Goal: Information Seeking & Learning: Compare options

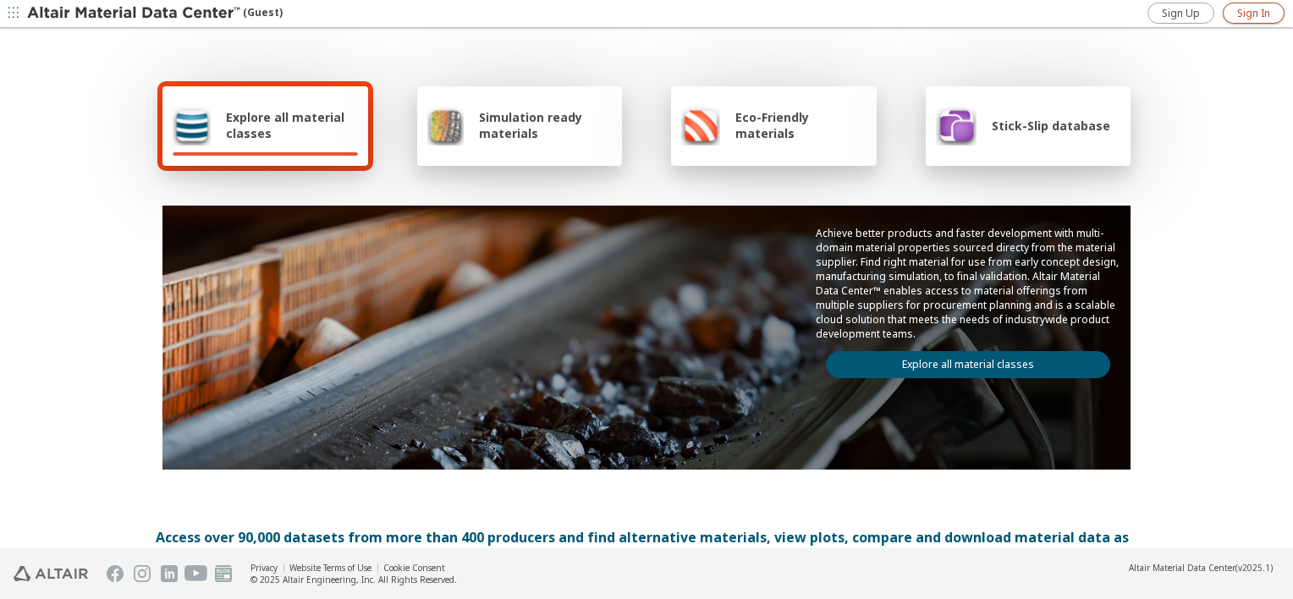
click at [1265, 9] on span "Sign In" at bounding box center [1253, 14] width 33 height 14
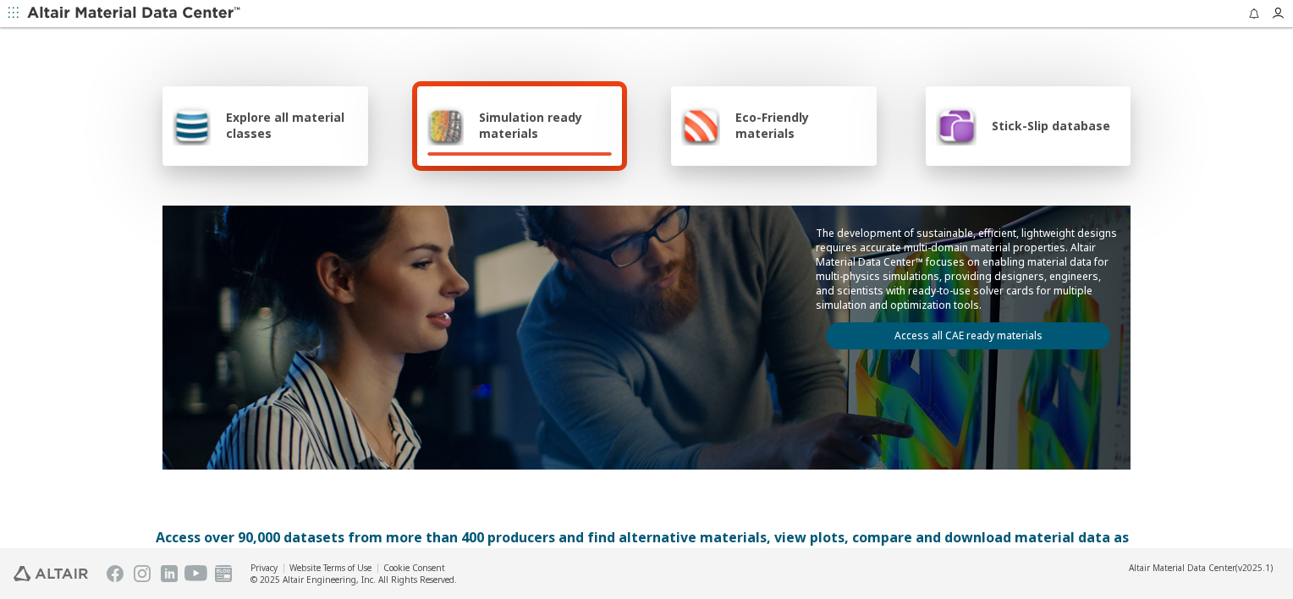
click at [302, 117] on span "Explore all material classes" at bounding box center [292, 125] width 132 height 32
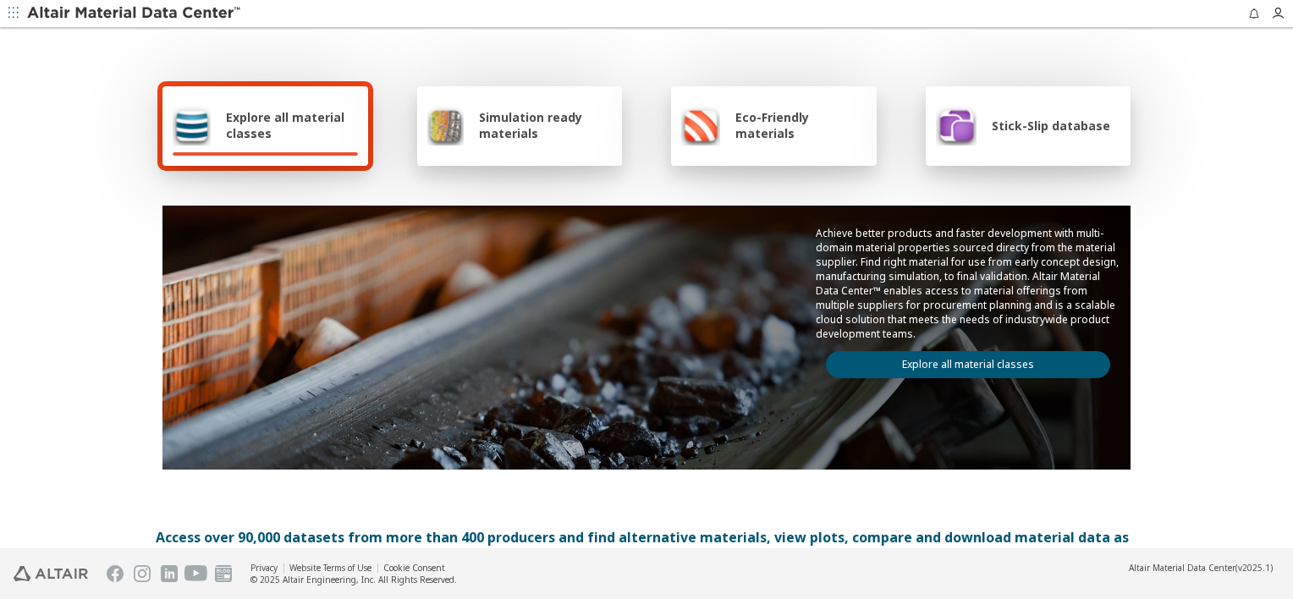
click at [16, 10] on icon "button" at bounding box center [13, 13] width 10 height 10
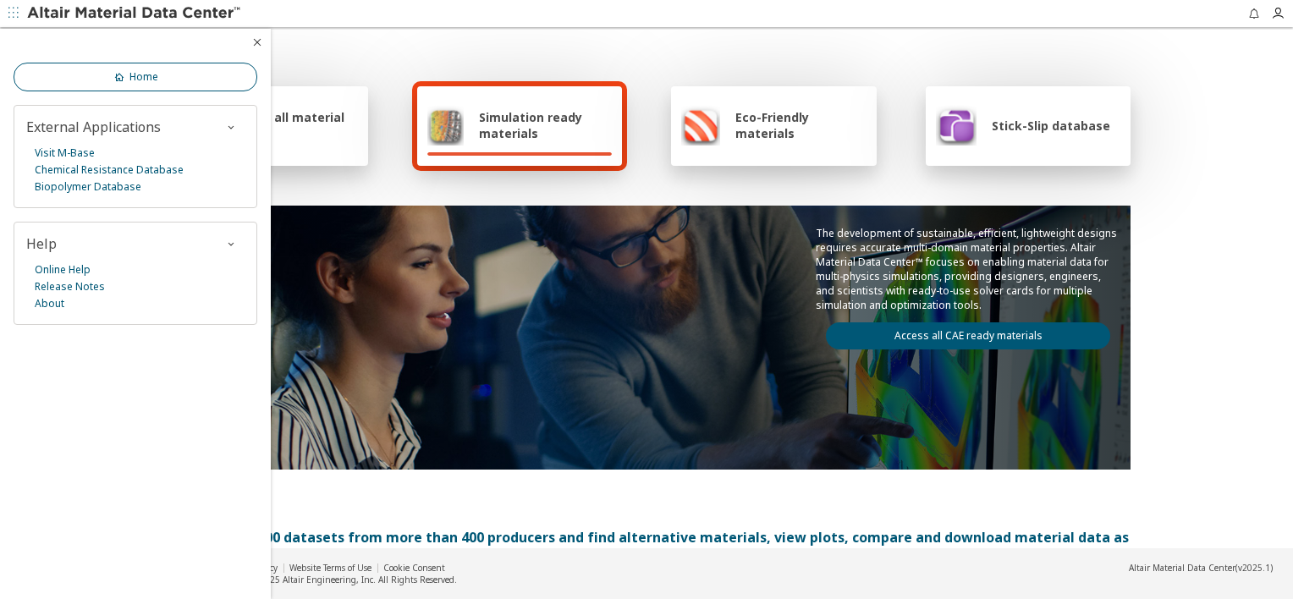
click at [142, 77] on span "Home" at bounding box center [144, 77] width 29 height 14
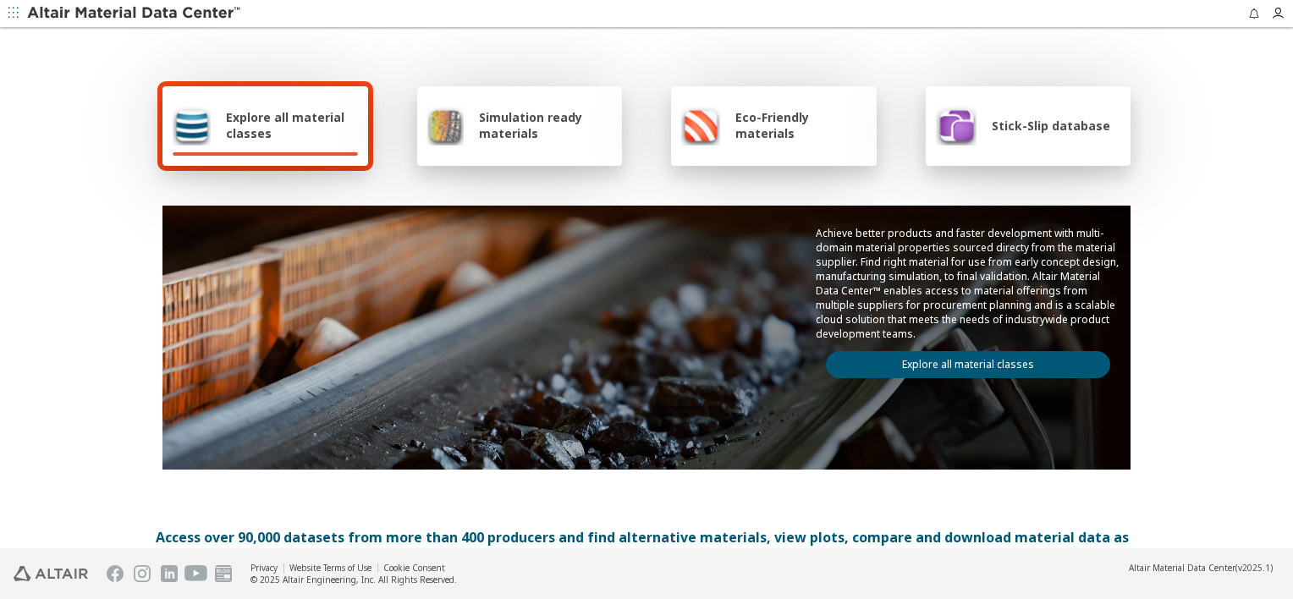
click at [506, 134] on span "Simulation ready materials" at bounding box center [545, 125] width 133 height 32
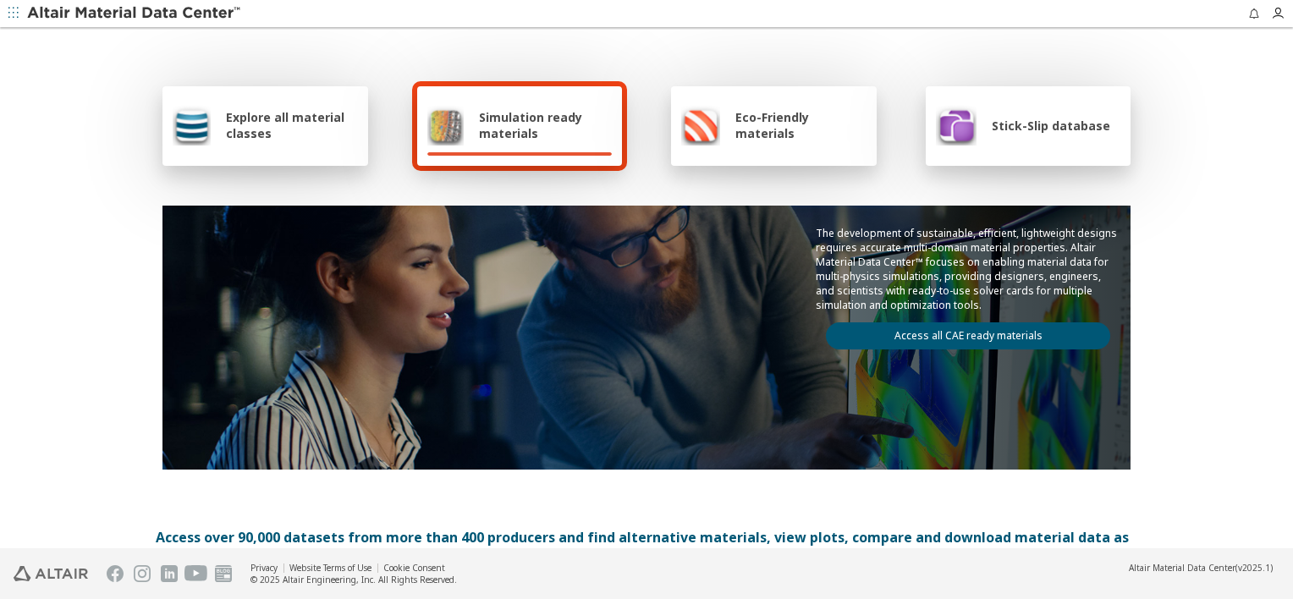
click at [289, 135] on span "Explore all material classes" at bounding box center [292, 125] width 132 height 32
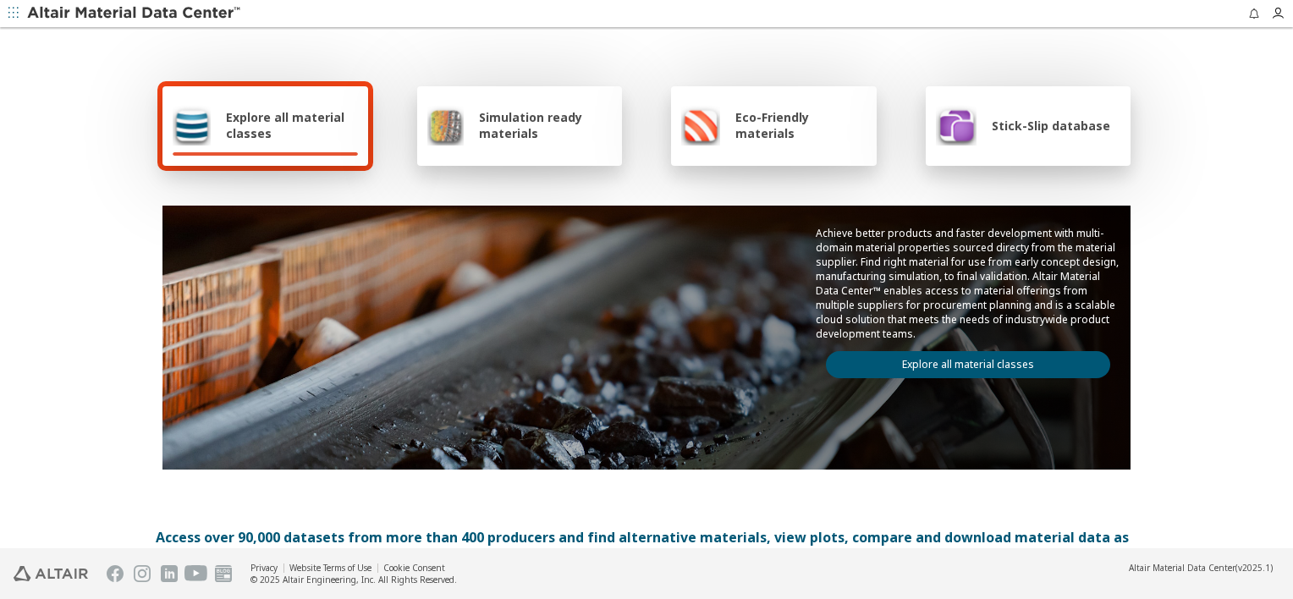
click at [945, 367] on link "Explore all material classes" at bounding box center [968, 364] width 284 height 27
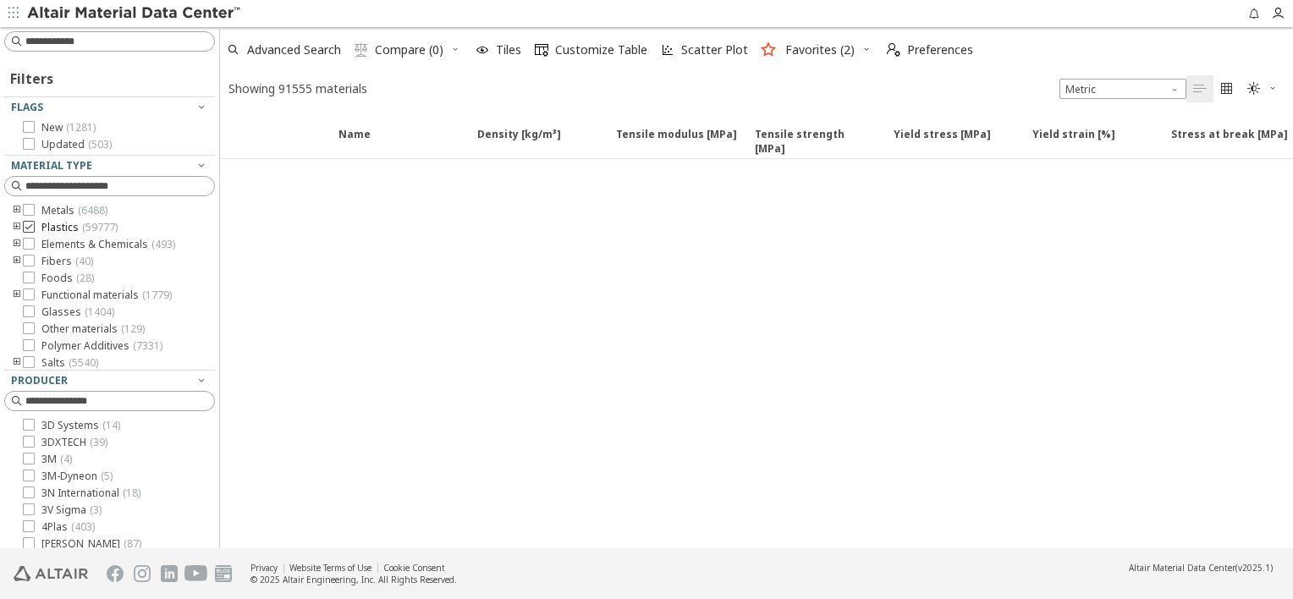
click at [27, 227] on icon at bounding box center [29, 227] width 12 height 12
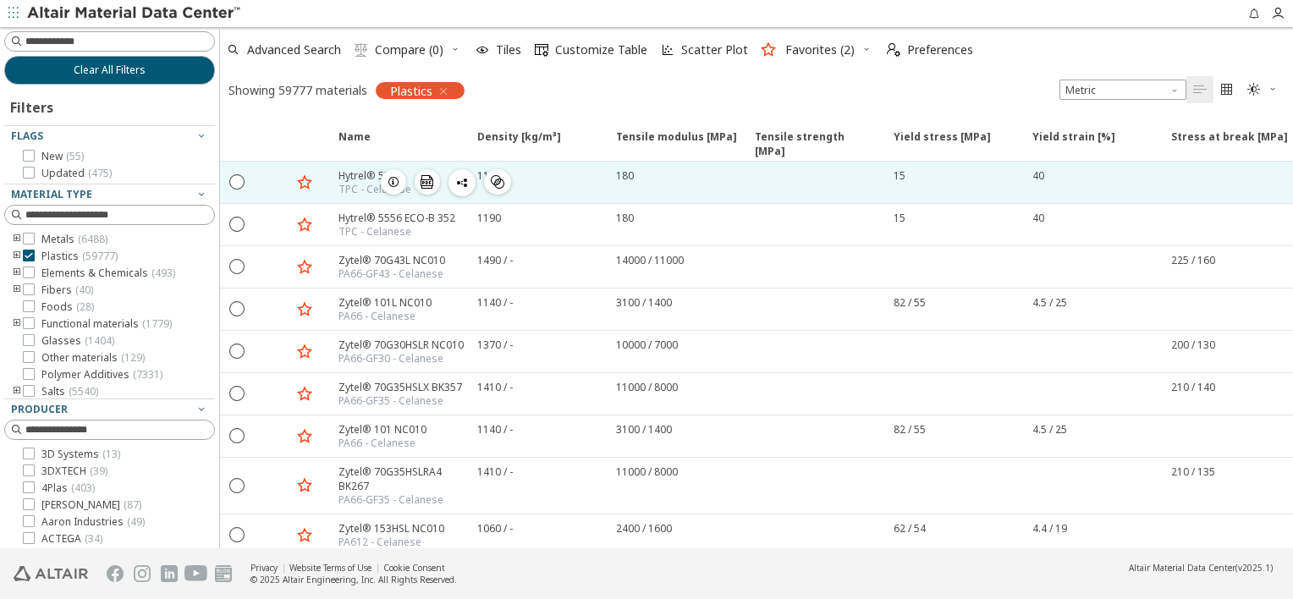
click at [370, 174] on div "Hytrel® 5556" at bounding box center [375, 175] width 73 height 14
click at [395, 179] on icon "button" at bounding box center [394, 182] width 14 height 14
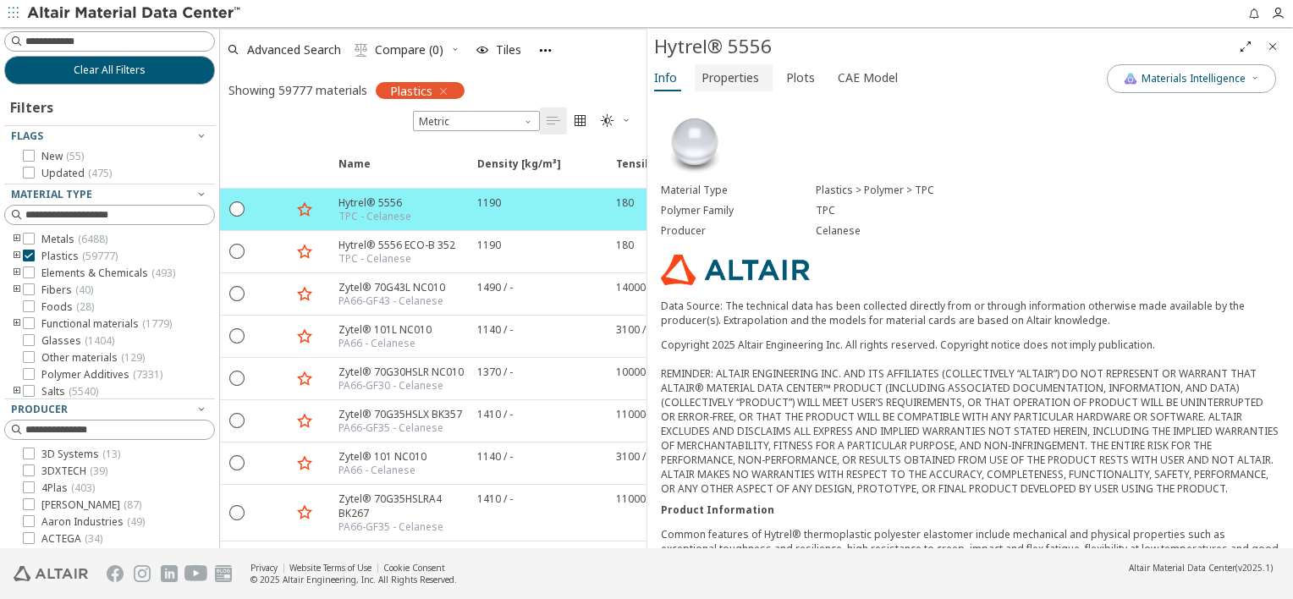
click at [720, 81] on span "Properties" at bounding box center [731, 77] width 58 height 27
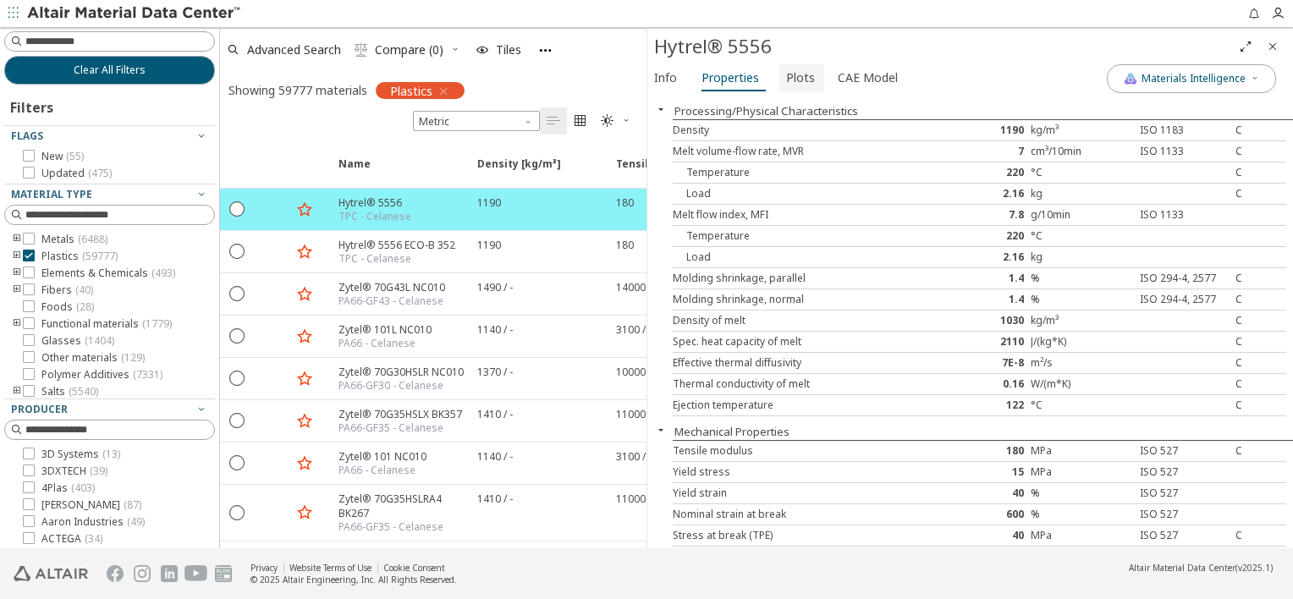
click at [800, 81] on span "Plots" at bounding box center [800, 77] width 29 height 27
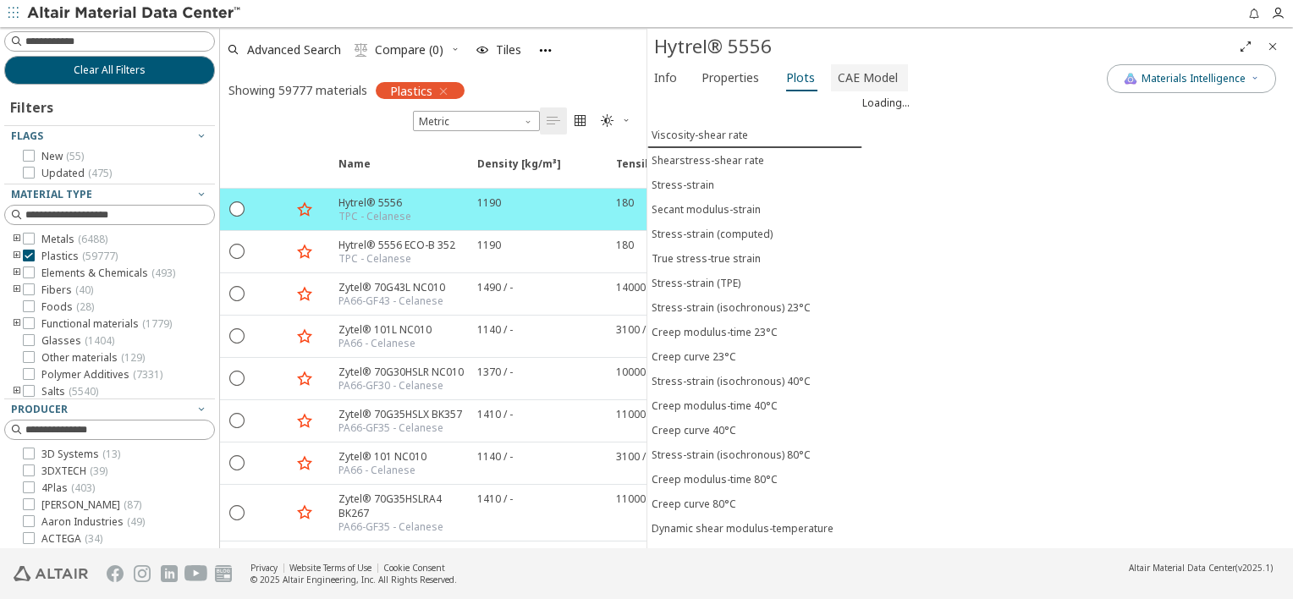
click at [851, 78] on span "CAE Model" at bounding box center [868, 77] width 60 height 27
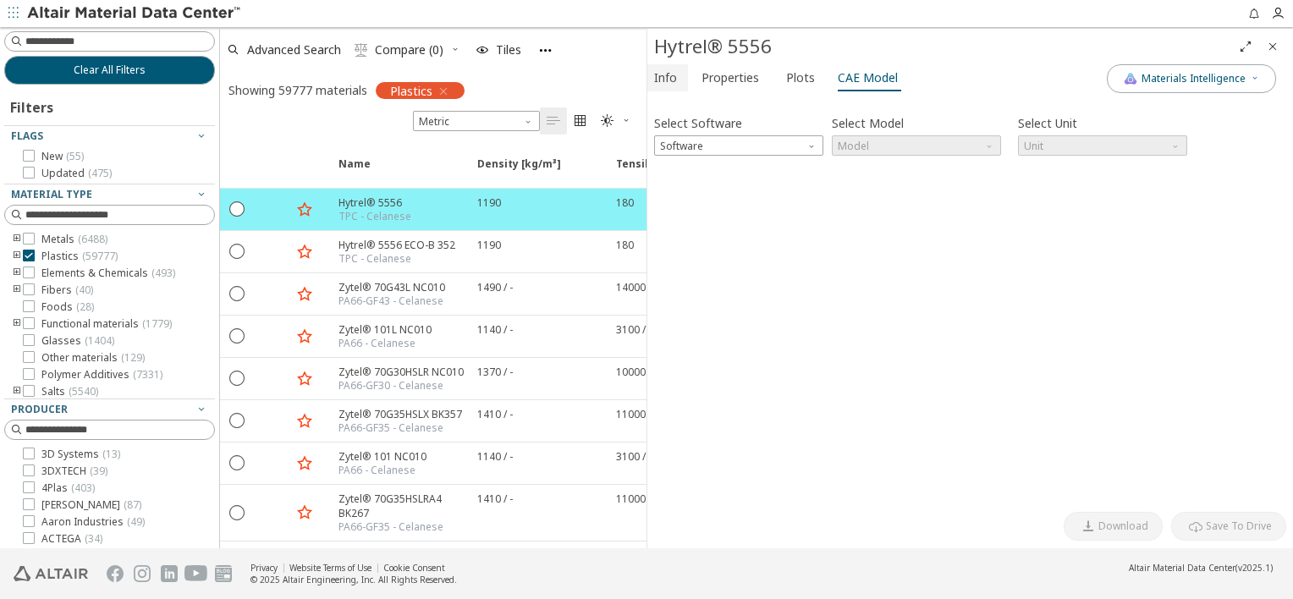
click at [672, 73] on span "Info" at bounding box center [665, 77] width 23 height 27
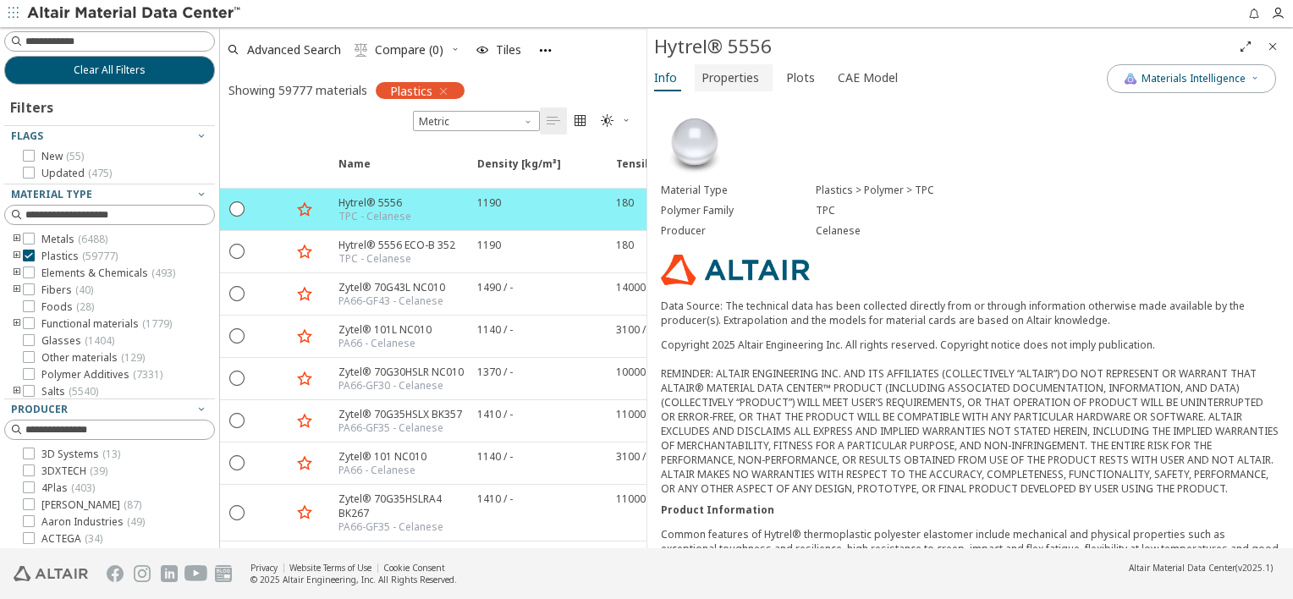
click at [719, 81] on span "Properties" at bounding box center [731, 77] width 58 height 27
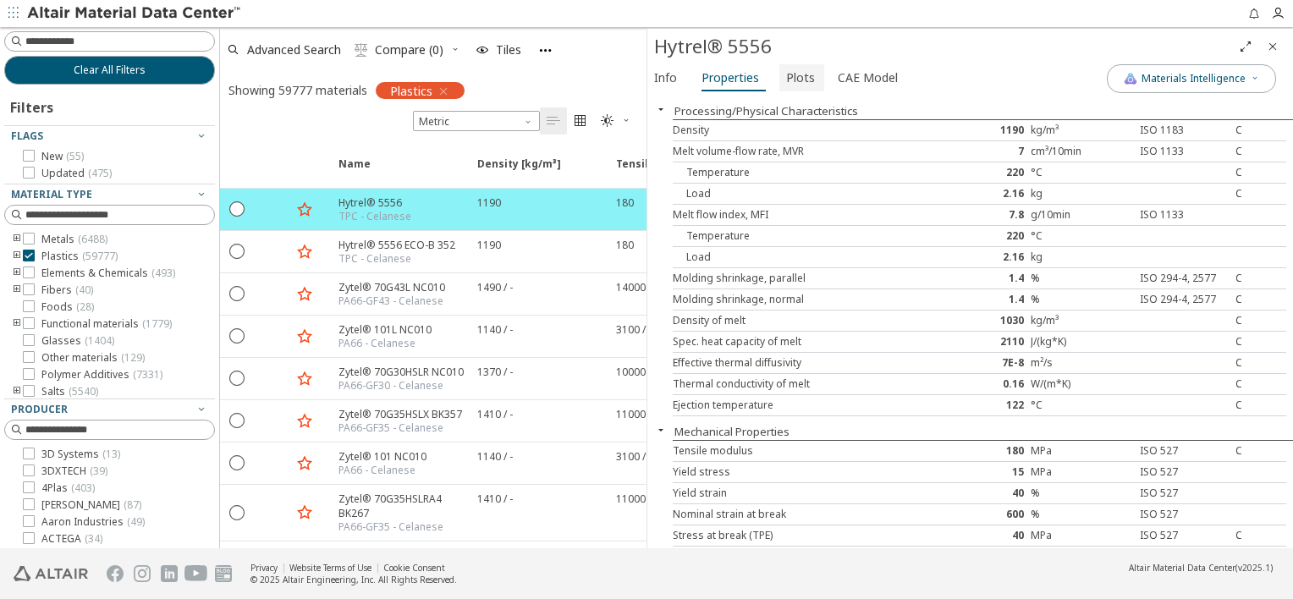
click at [791, 78] on span "Plots" at bounding box center [800, 77] width 29 height 27
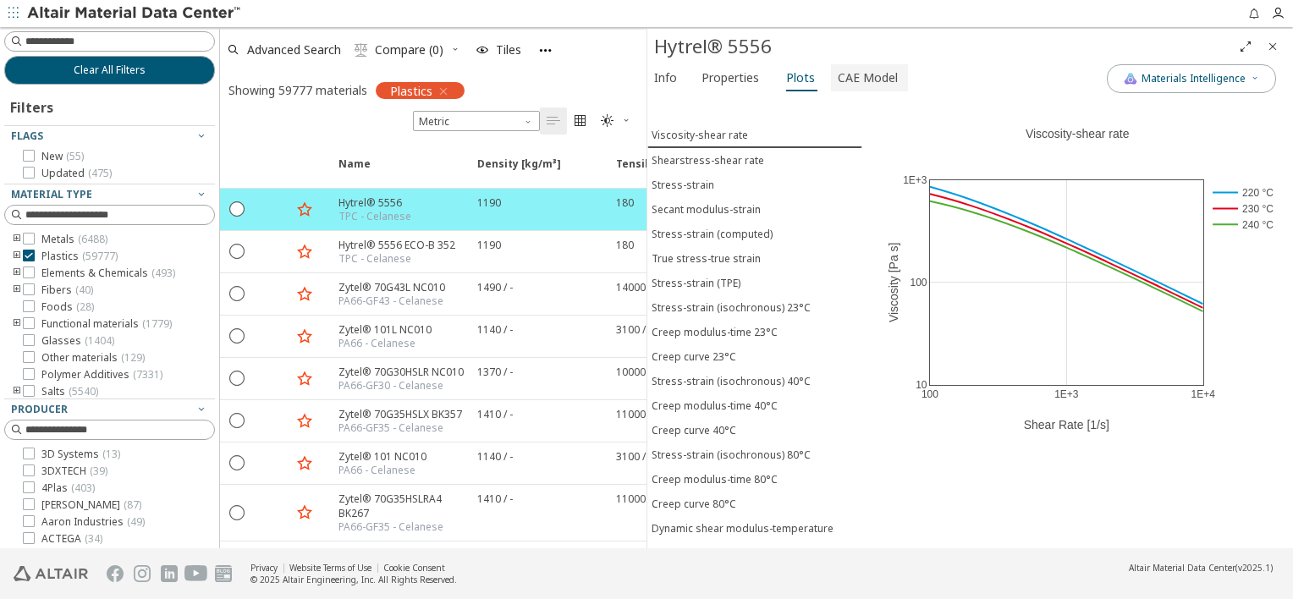
click at [856, 78] on span "CAE Model" at bounding box center [868, 77] width 60 height 27
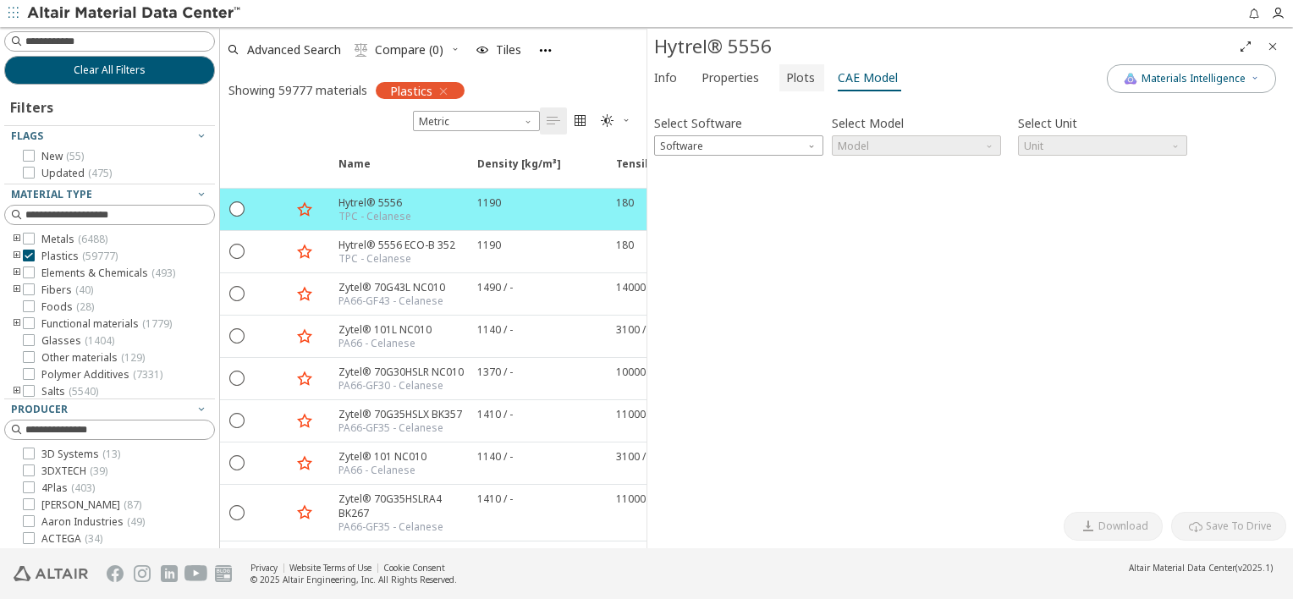
click at [792, 80] on span "Plots" at bounding box center [800, 77] width 29 height 27
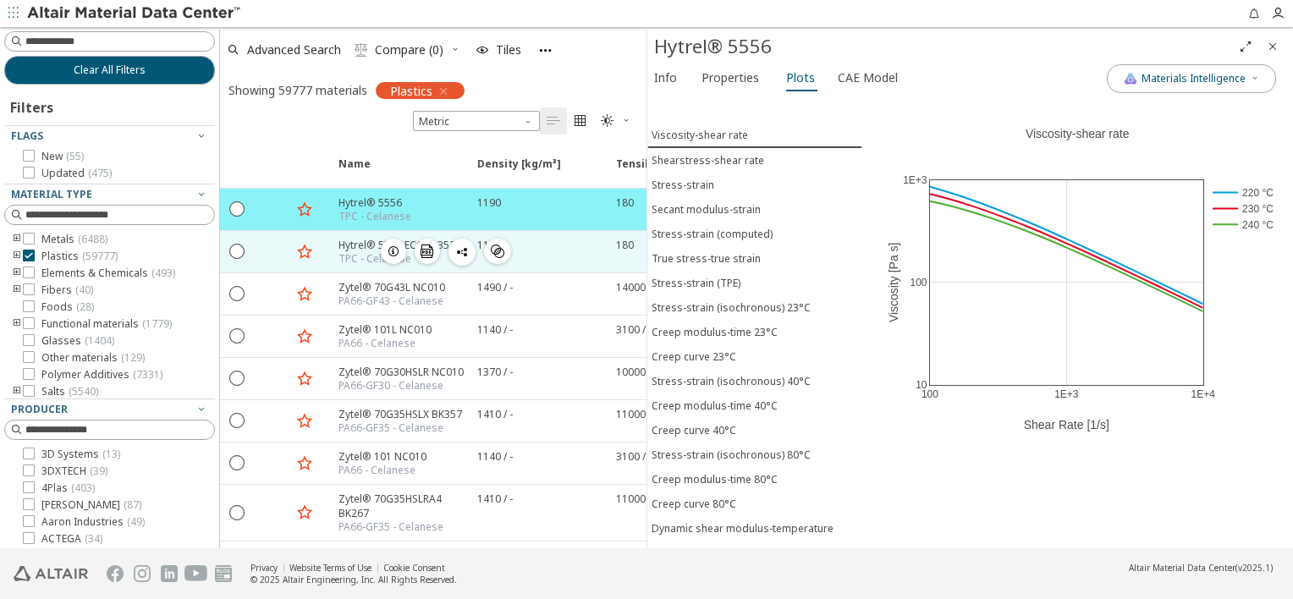
click at [462, 247] on icon "button" at bounding box center [462, 252] width 14 height 14
click at [332, 251] on div "Hytrel® 5556 ECO-B 352 TPC - Celanese  " at bounding box center [397, 251] width 139 height 41
click at [343, 252] on div "TPC - Celanese" at bounding box center [397, 259] width 117 height 14
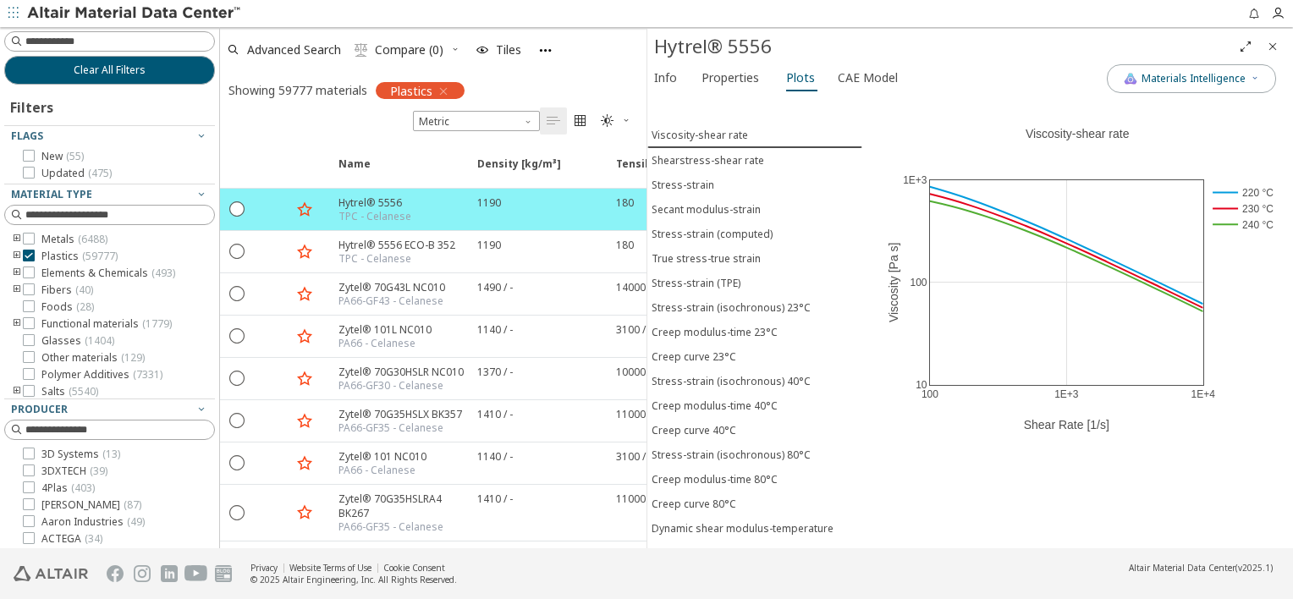
click at [586, 57] on div "Advanced Search  Compare (0) Tiles" at bounding box center [426, 49] width 413 height 37
click at [667, 69] on span "Info" at bounding box center [665, 77] width 23 height 27
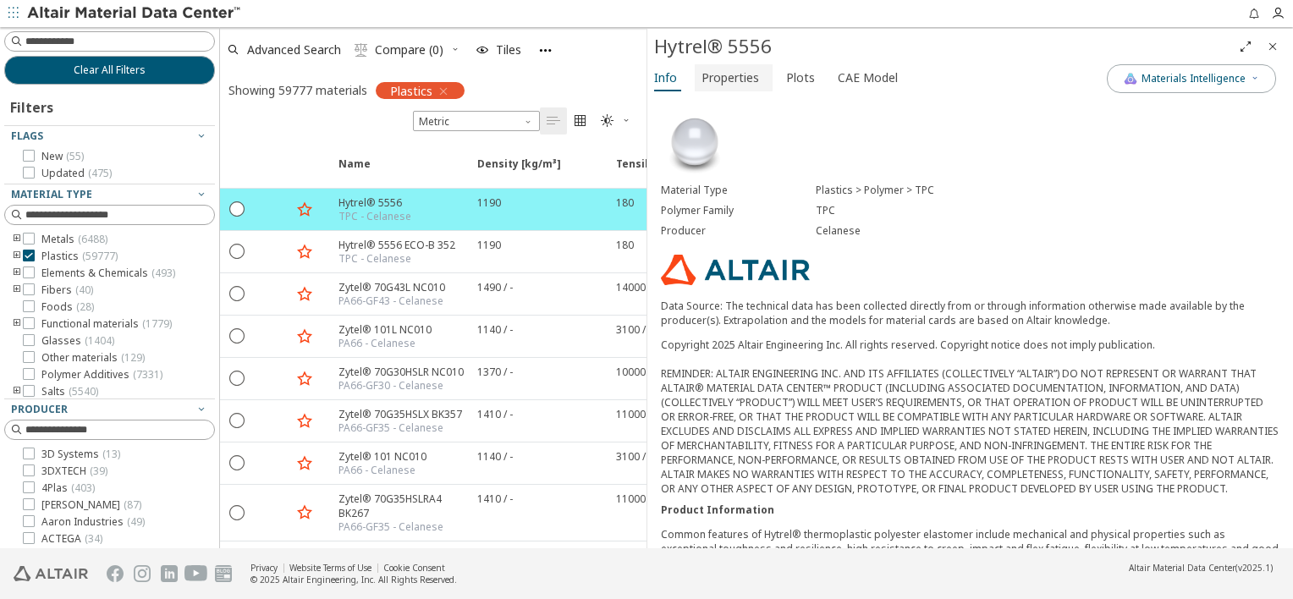
click at [714, 74] on span "Properties" at bounding box center [731, 77] width 58 height 27
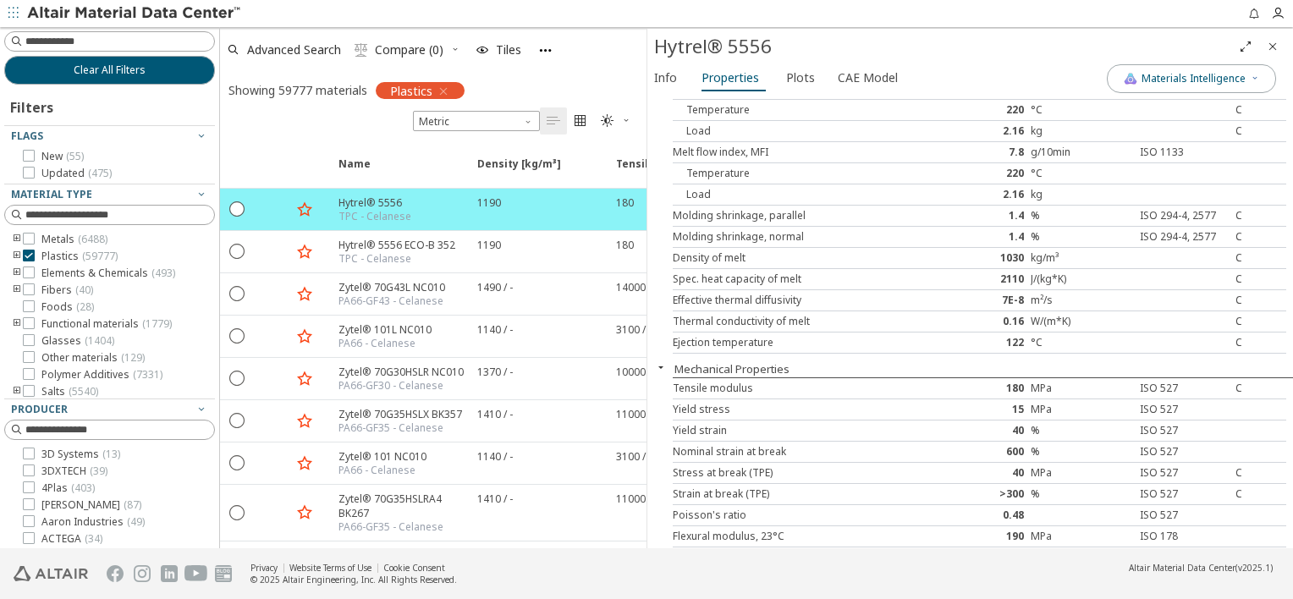
scroll to position [61, 0]
click at [658, 84] on span "Info" at bounding box center [665, 77] width 23 height 27
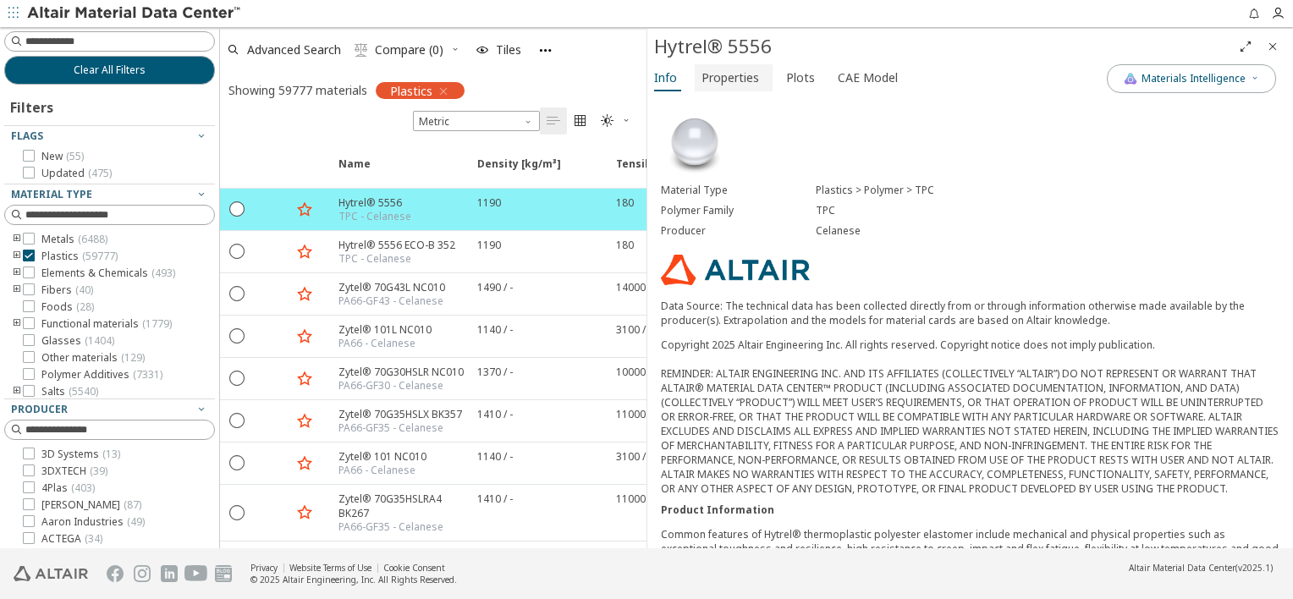
click at [745, 80] on span "Properties" at bounding box center [731, 77] width 58 height 27
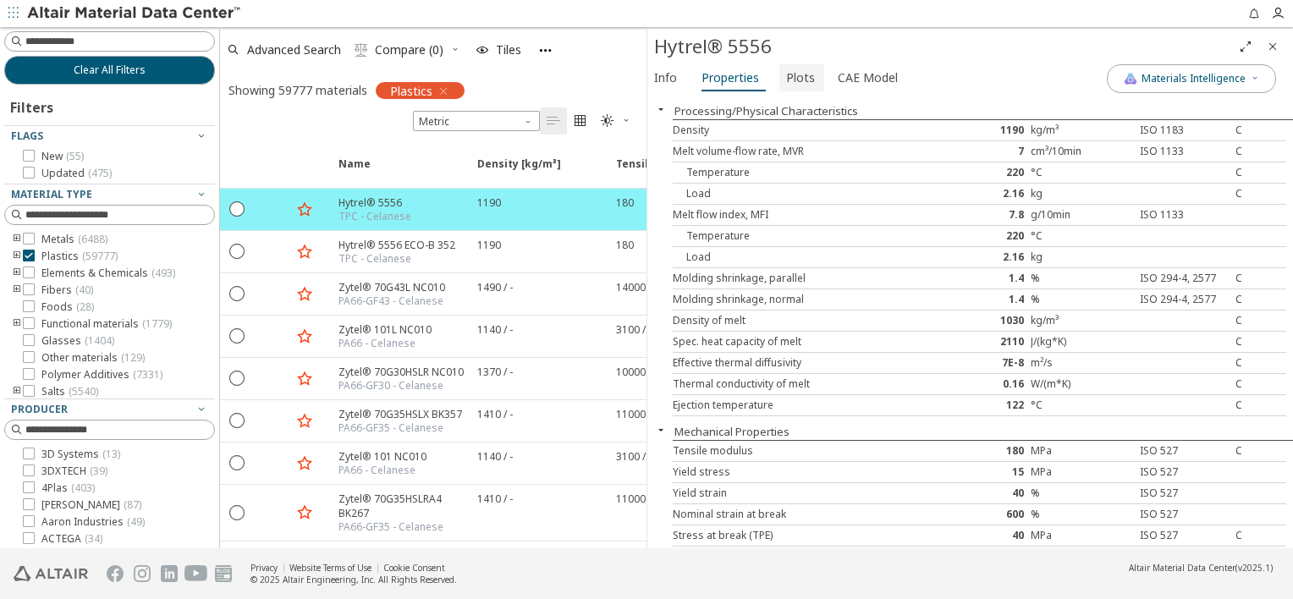
click at [791, 81] on span "Plots" at bounding box center [800, 77] width 29 height 27
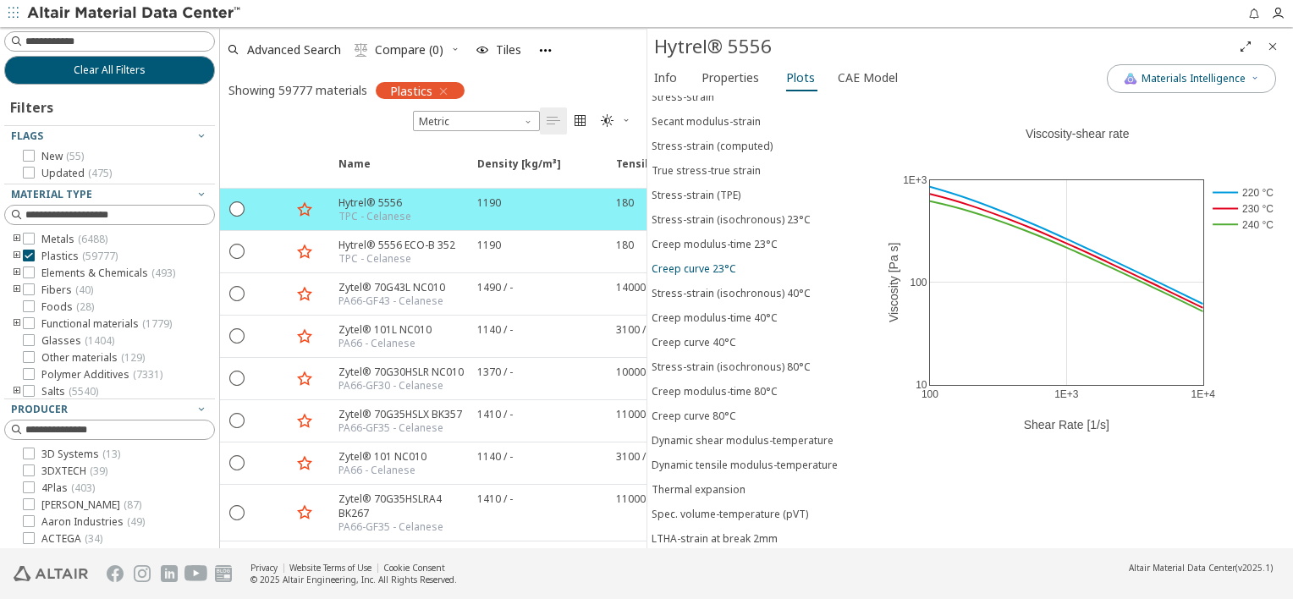
scroll to position [0, 0]
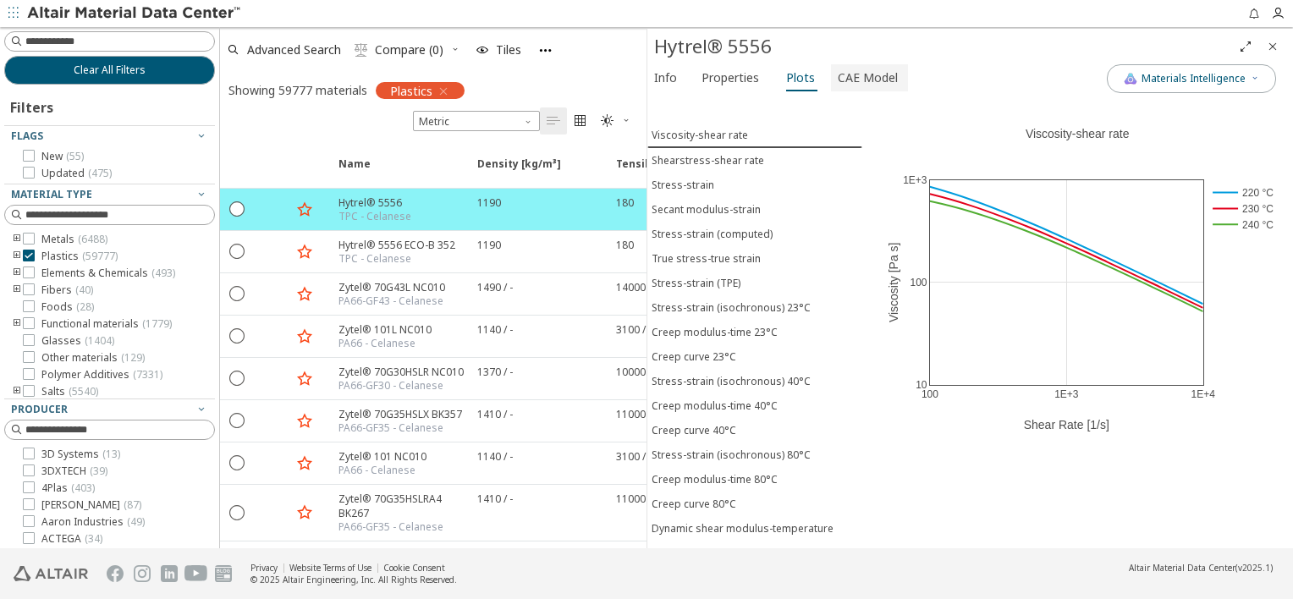
click at [860, 77] on span "CAE Model" at bounding box center [868, 77] width 60 height 27
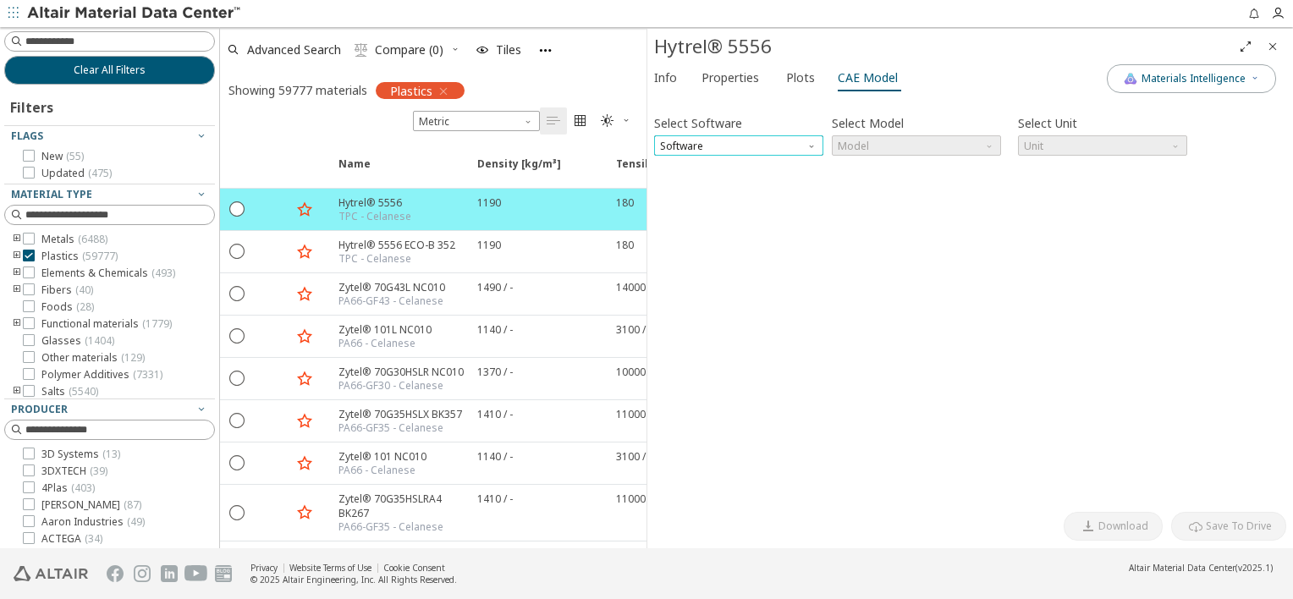
click at [767, 142] on span "Software" at bounding box center [738, 145] width 169 height 20
click at [711, 75] on span "Properties" at bounding box center [731, 77] width 58 height 27
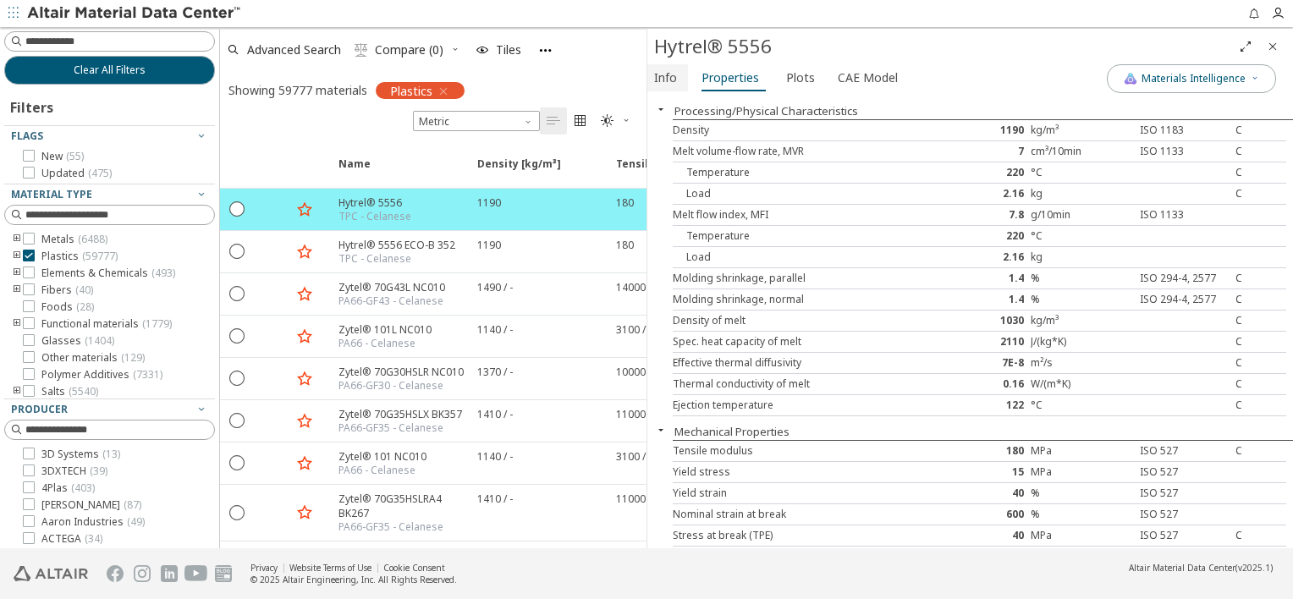
click at [664, 77] on span "Info" at bounding box center [665, 77] width 23 height 27
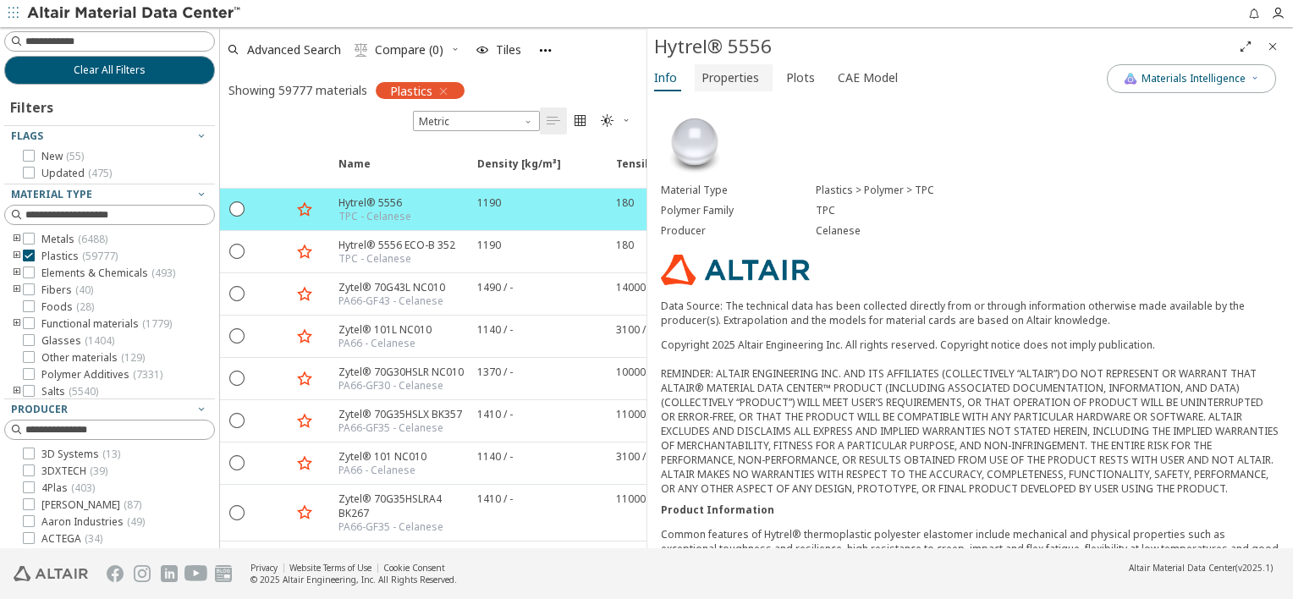
click at [713, 74] on span "Properties" at bounding box center [731, 77] width 58 height 27
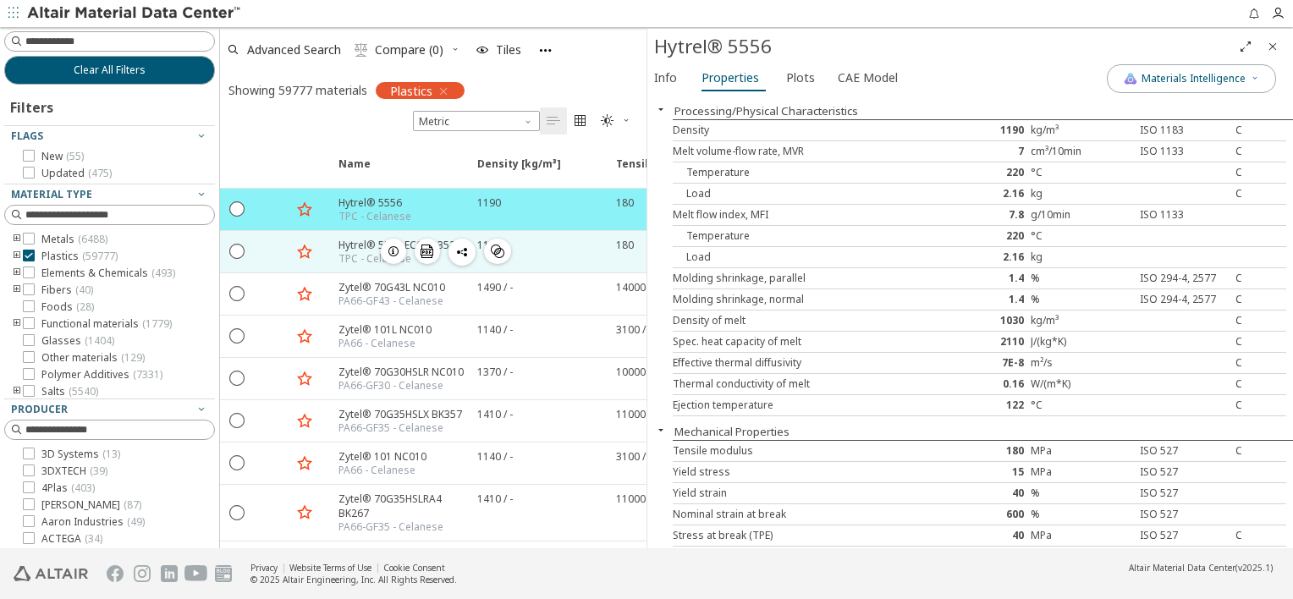
click at [369, 246] on div "Hytrel® 5556 ECO-B 352" at bounding box center [397, 245] width 117 height 14
click at [334, 236] on div "Hytrel® 5556 ECO-B 352 TPC - Celanese  " at bounding box center [397, 251] width 139 height 41
click at [389, 245] on icon "button" at bounding box center [394, 252] width 14 height 14
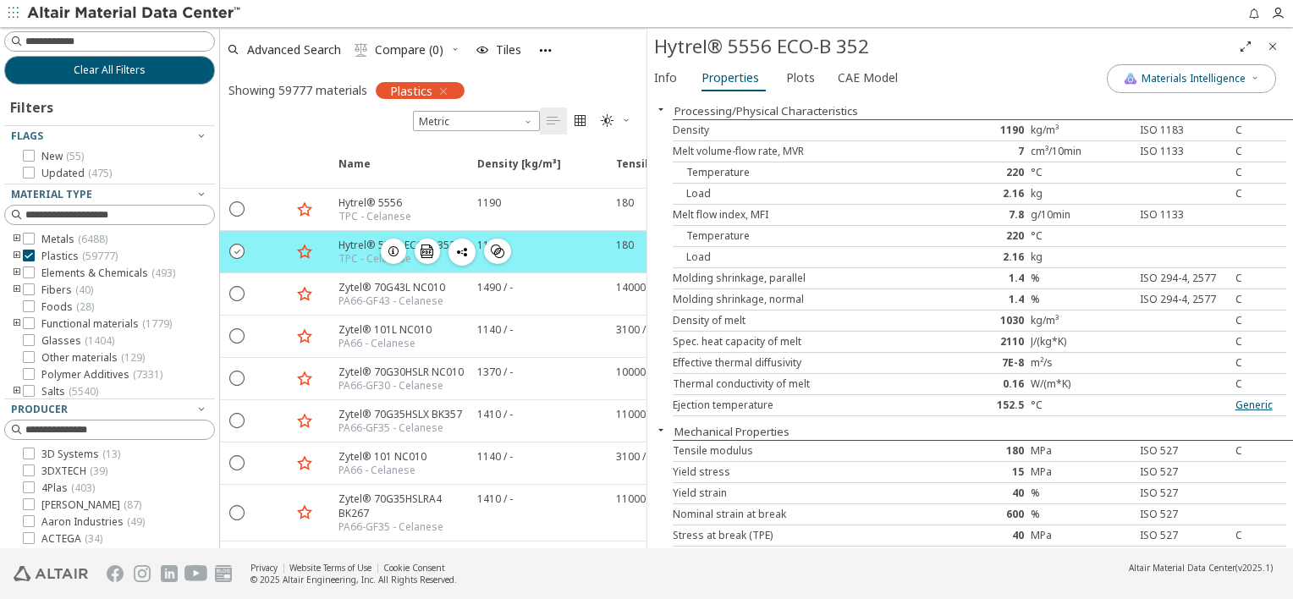
click at [234, 249] on icon "" at bounding box center [237, 250] width 15 height 15
click at [239, 243] on icon "" at bounding box center [237, 250] width 15 height 15
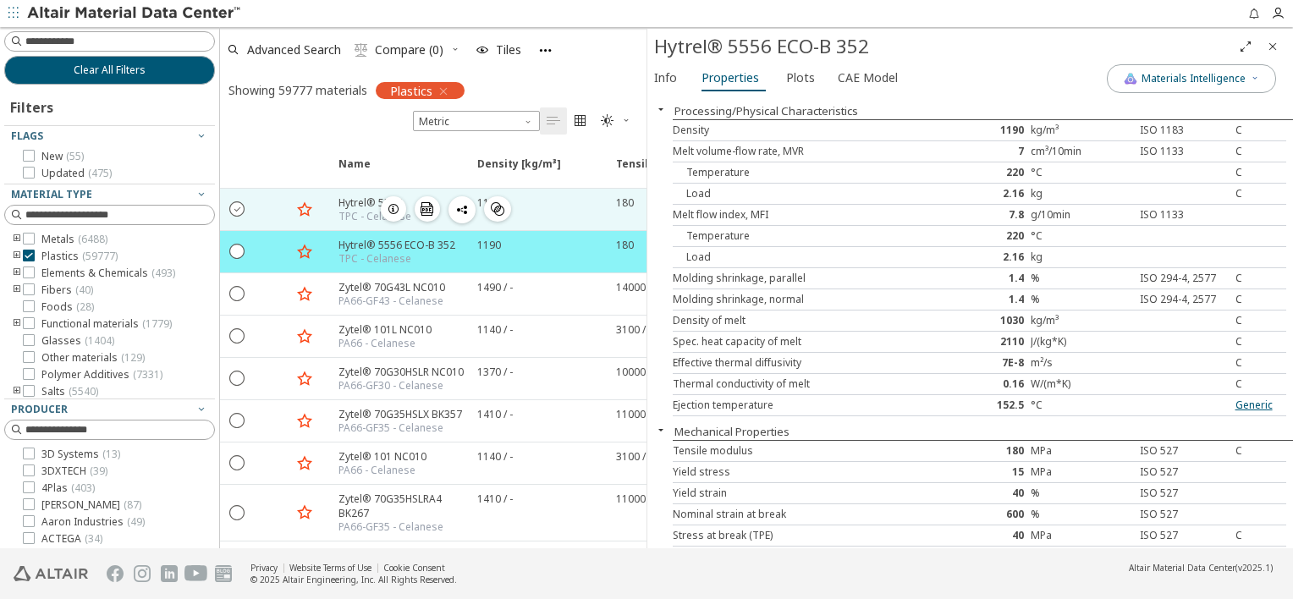
click at [240, 203] on icon "" at bounding box center [237, 208] width 15 height 15
click at [240, 245] on icon "" at bounding box center [237, 250] width 15 height 15
click at [400, 251] on span "button" at bounding box center [393, 251] width 20 height 25
click at [444, 47] on span "Compare (2)" at bounding box center [409, 50] width 75 height 12
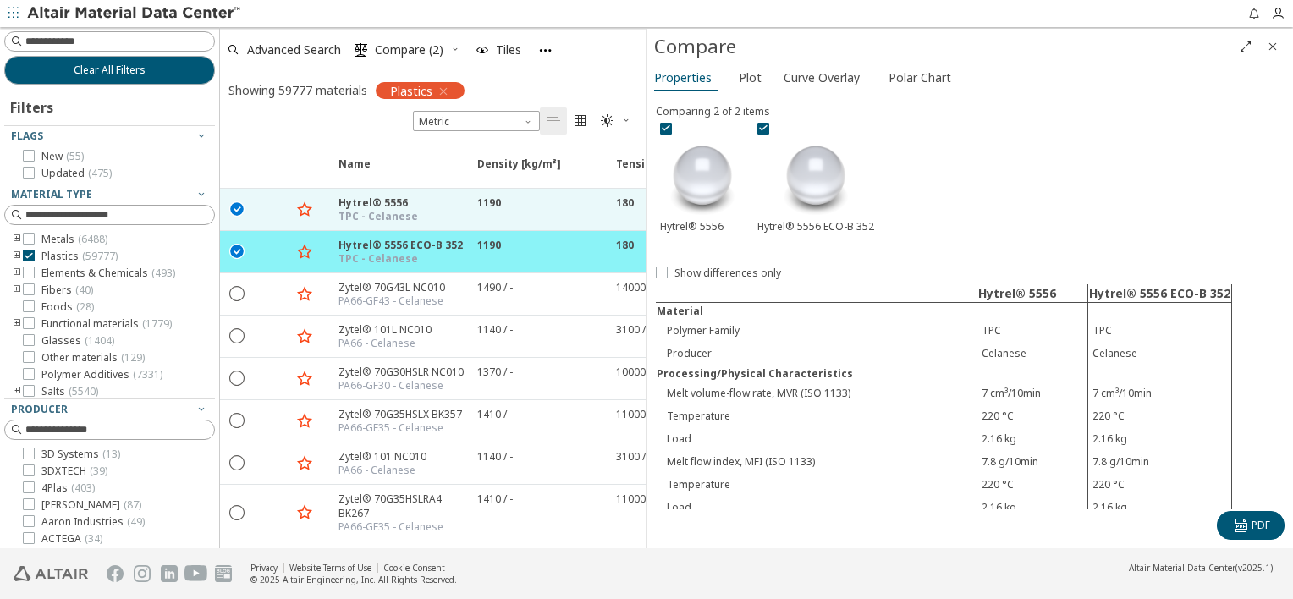
click at [456, 48] on icon "button" at bounding box center [455, 49] width 10 height 10
click at [540, 73] on div "Showing 59777 materials Plastics Metric   " at bounding box center [433, 103] width 427 height 63
click at [752, 75] on span "Plot" at bounding box center [750, 77] width 23 height 27
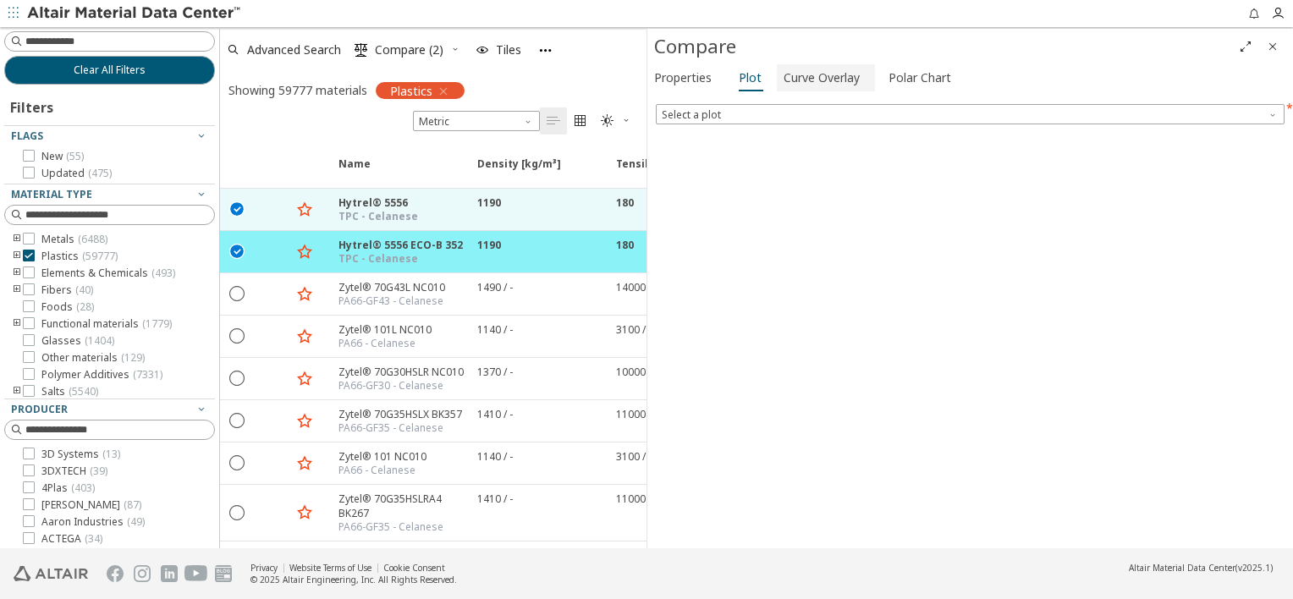
click at [816, 78] on span "Curve Overlay" at bounding box center [822, 77] width 76 height 27
click at [670, 75] on span "Properties" at bounding box center [683, 77] width 58 height 27
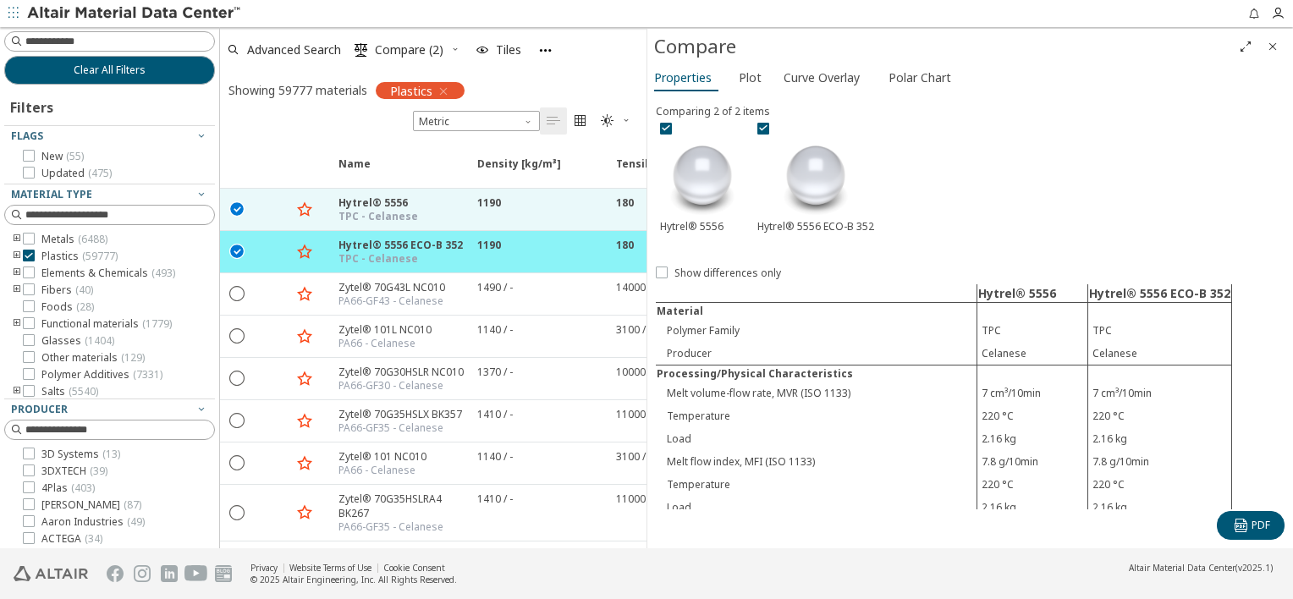
click at [604, 74] on div "Showing 59777 materials Plastics Metric   " at bounding box center [433, 103] width 427 height 63
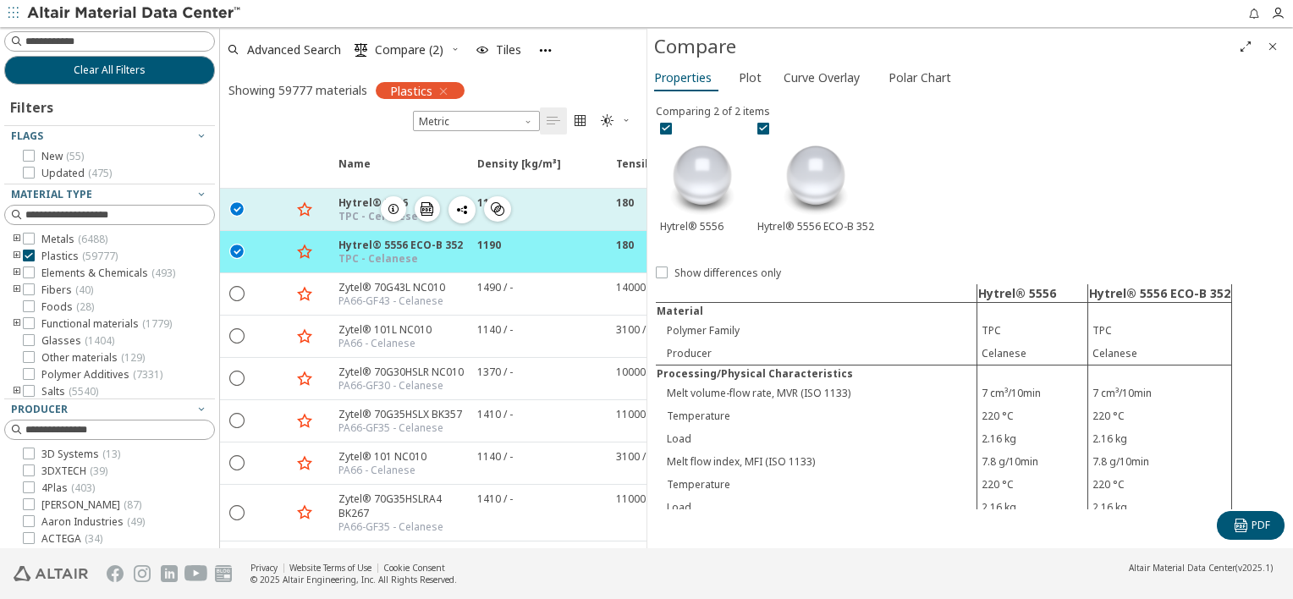
click at [399, 210] on icon "button" at bounding box center [394, 209] width 14 height 14
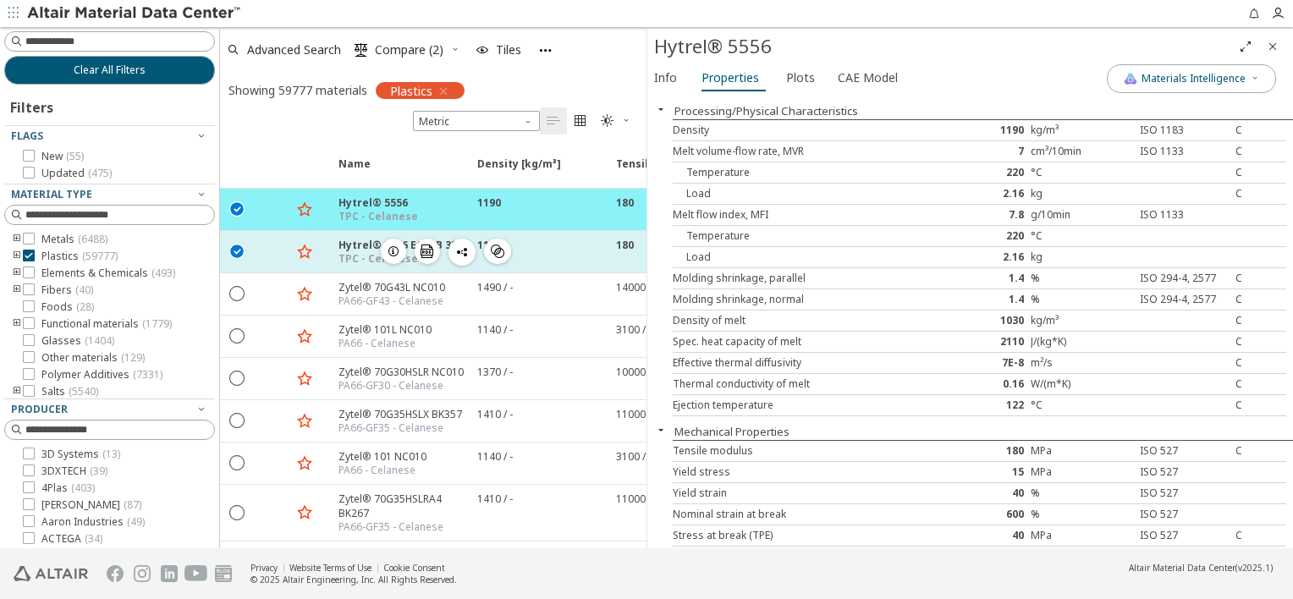
click at [241, 251] on icon "" at bounding box center [237, 250] width 15 height 15
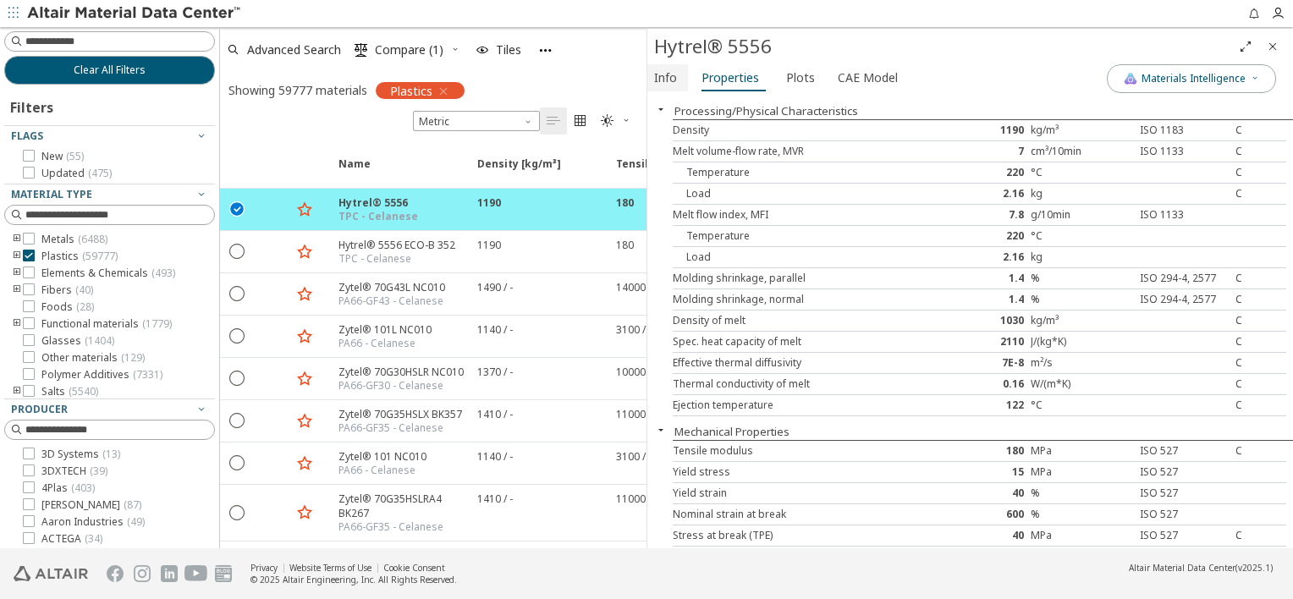
click at [677, 71] on span "Info" at bounding box center [667, 77] width 27 height 27
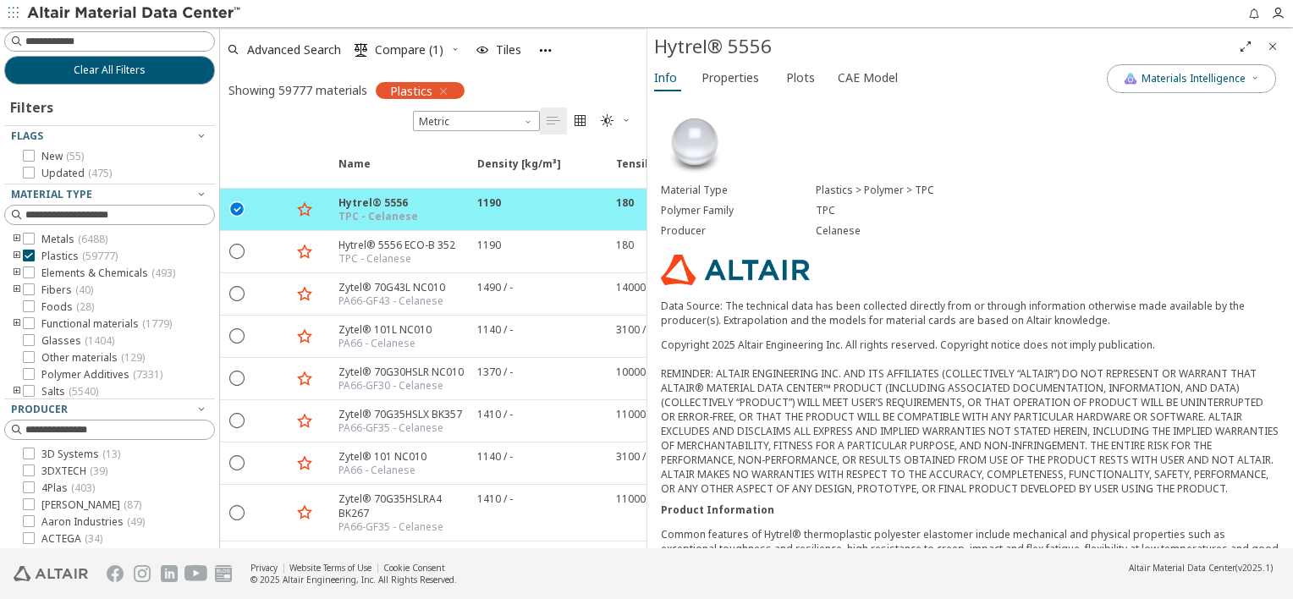
click at [459, 49] on icon "button" at bounding box center [455, 49] width 10 height 10
click at [295, 136] on div "Name Density [kg/m³] Density [kg/m³] ISO 1183 Tensile modulus [MPa] Tensile mod…" at bounding box center [433, 342] width 427 height 414
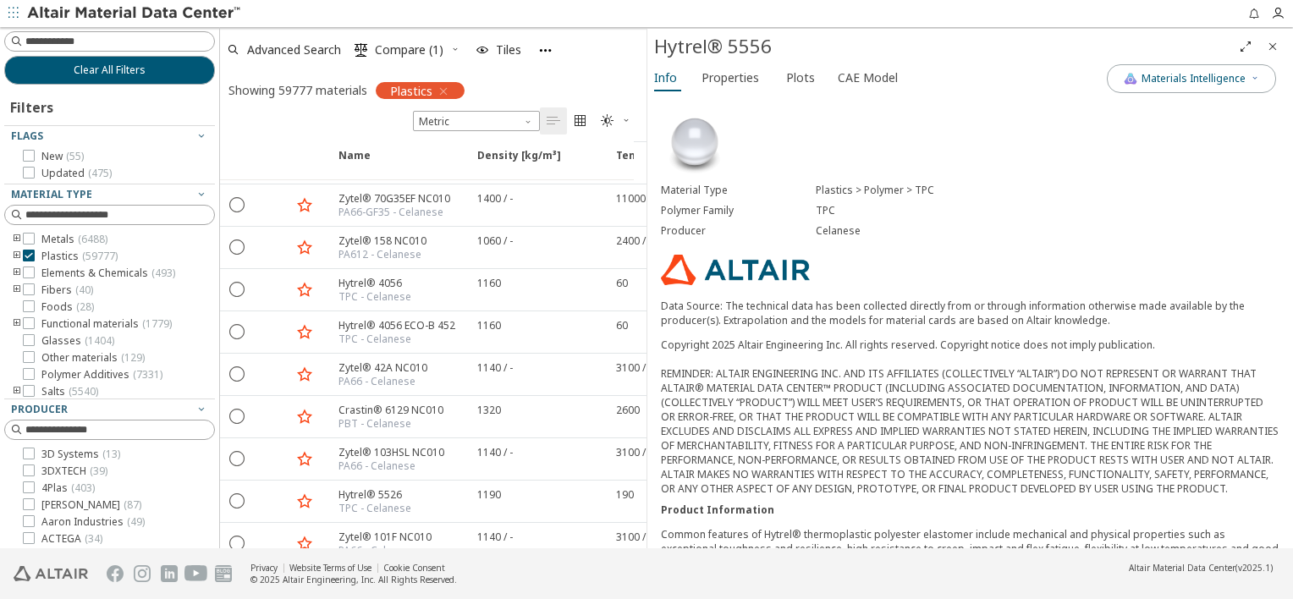
scroll to position [581, 0]
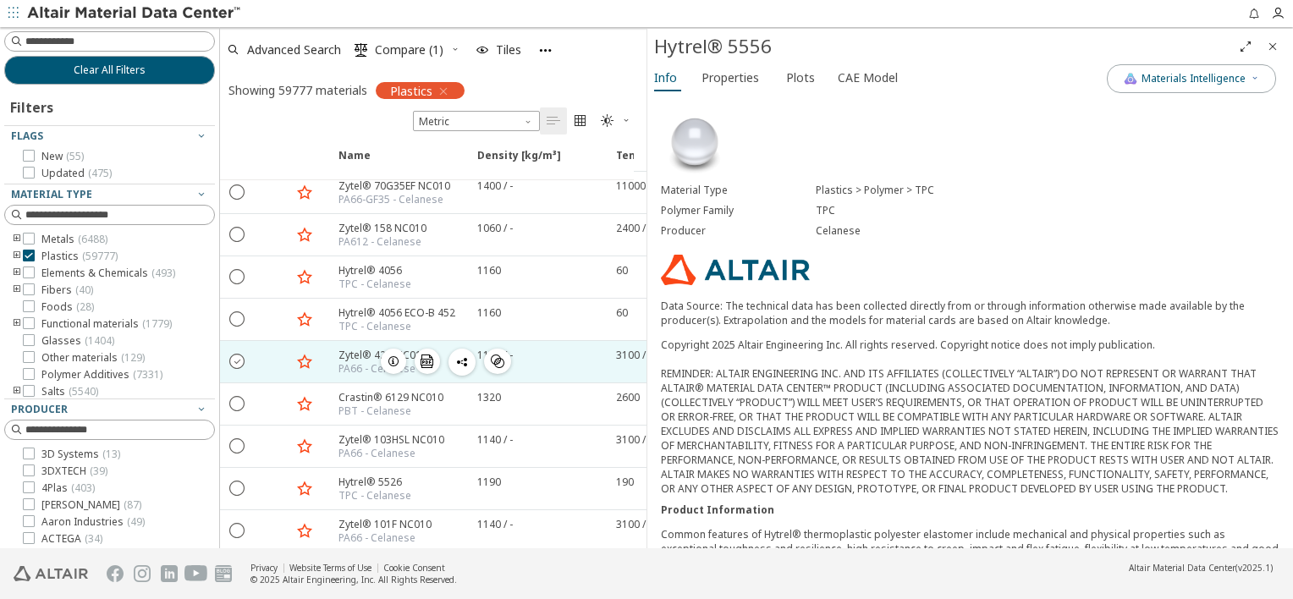
click at [234, 353] on icon "" at bounding box center [237, 360] width 15 height 15
click at [454, 47] on icon "button" at bounding box center [455, 49] width 10 height 10
click at [298, 132] on div "Showing 59777 materials Plastics Metric   " at bounding box center [433, 103] width 427 height 63
click at [403, 51] on span "Compare (2)" at bounding box center [409, 50] width 69 height 12
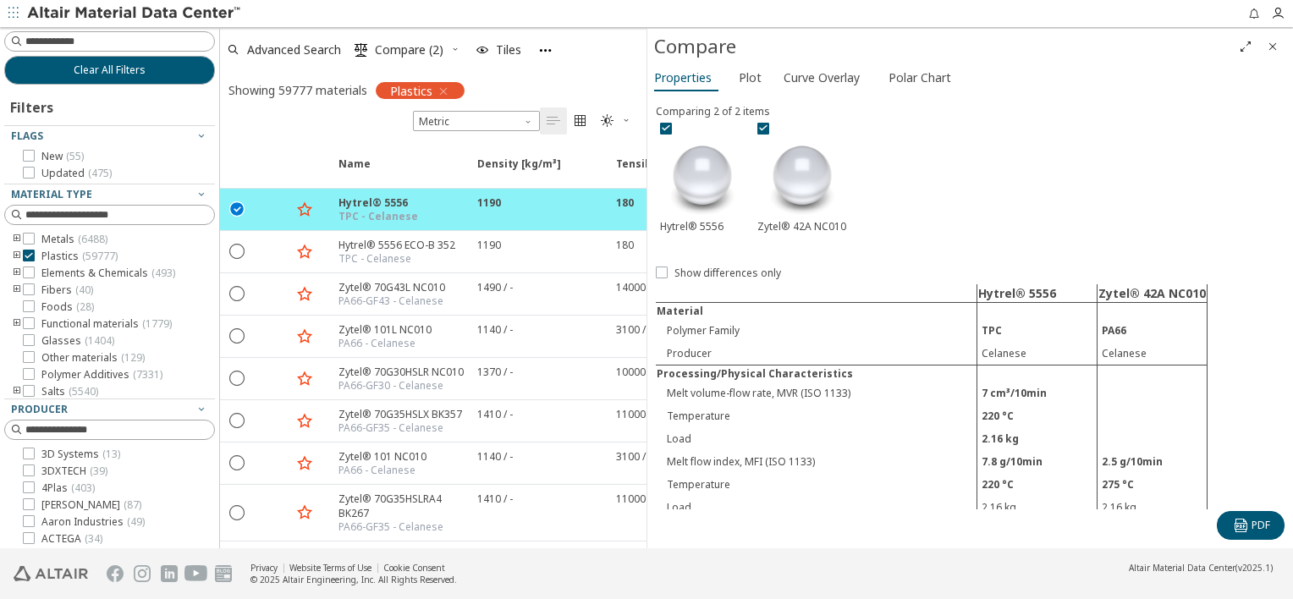
click at [459, 52] on icon "button" at bounding box center [455, 49] width 10 height 10
click at [437, 78] on span "Clear Selections" at bounding box center [433, 82] width 117 height 27
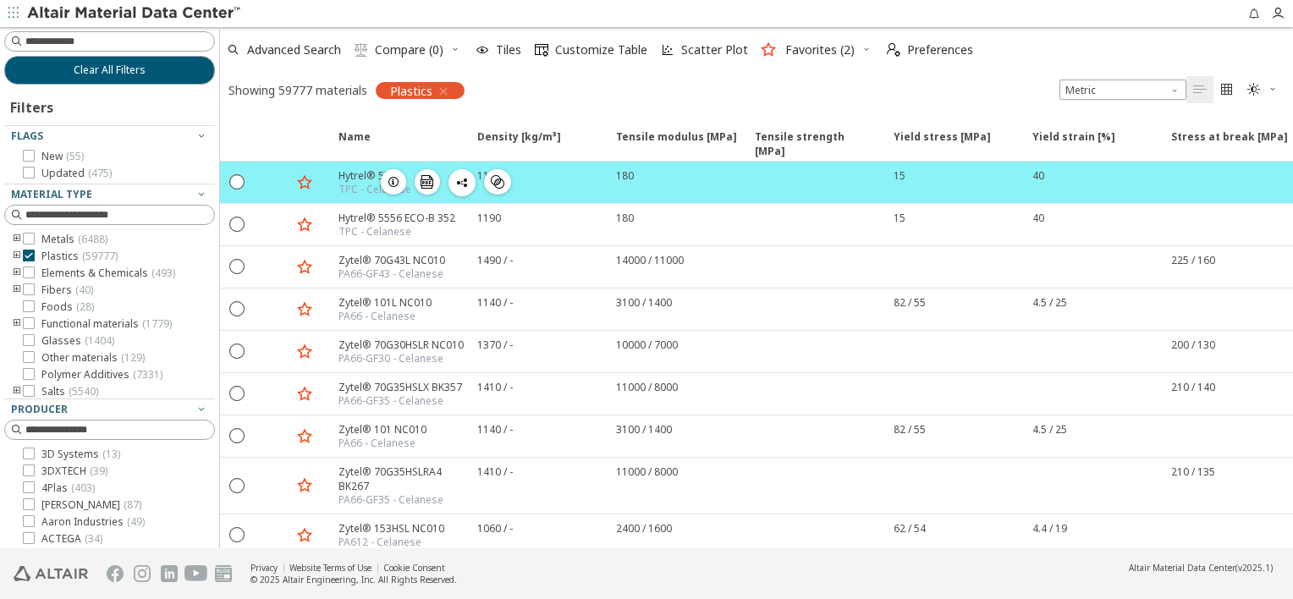
click at [387, 183] on icon "button" at bounding box center [394, 182] width 14 height 14
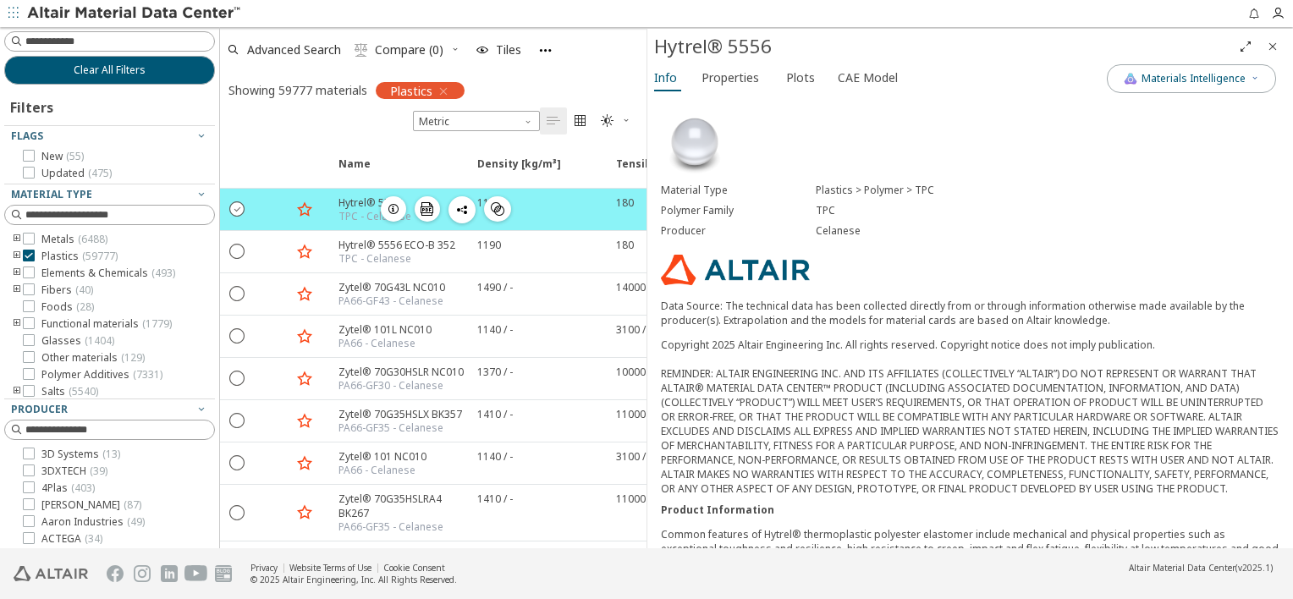
click at [237, 209] on icon "" at bounding box center [237, 208] width 15 height 15
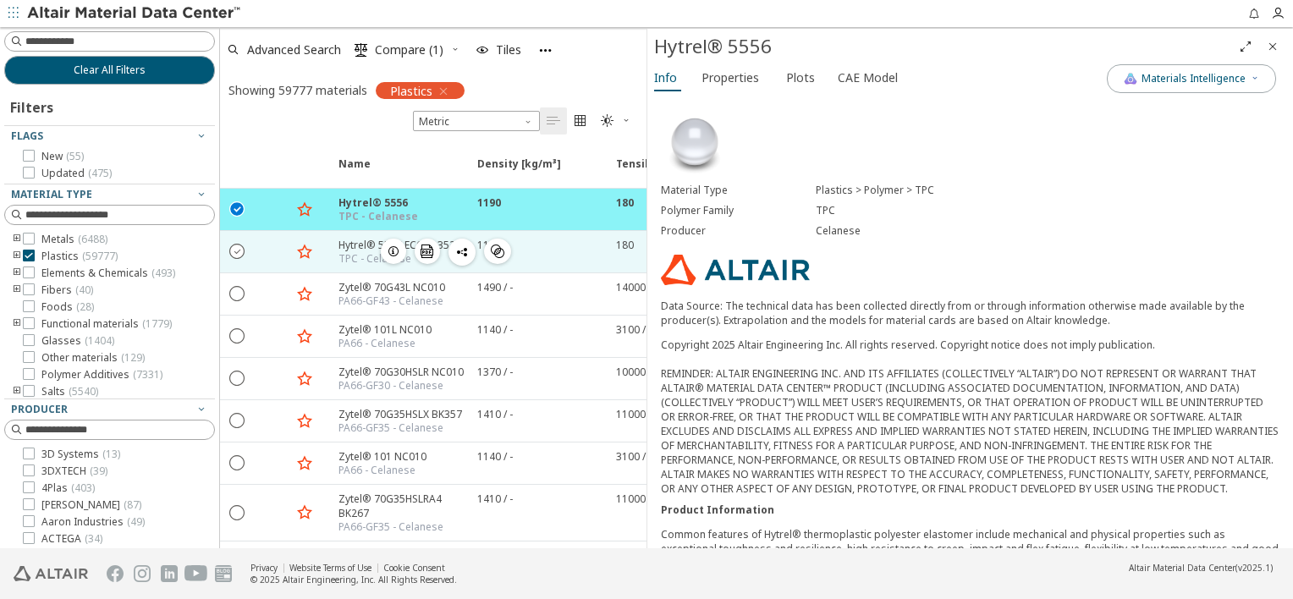
click at [237, 252] on icon "" at bounding box center [237, 250] width 15 height 15
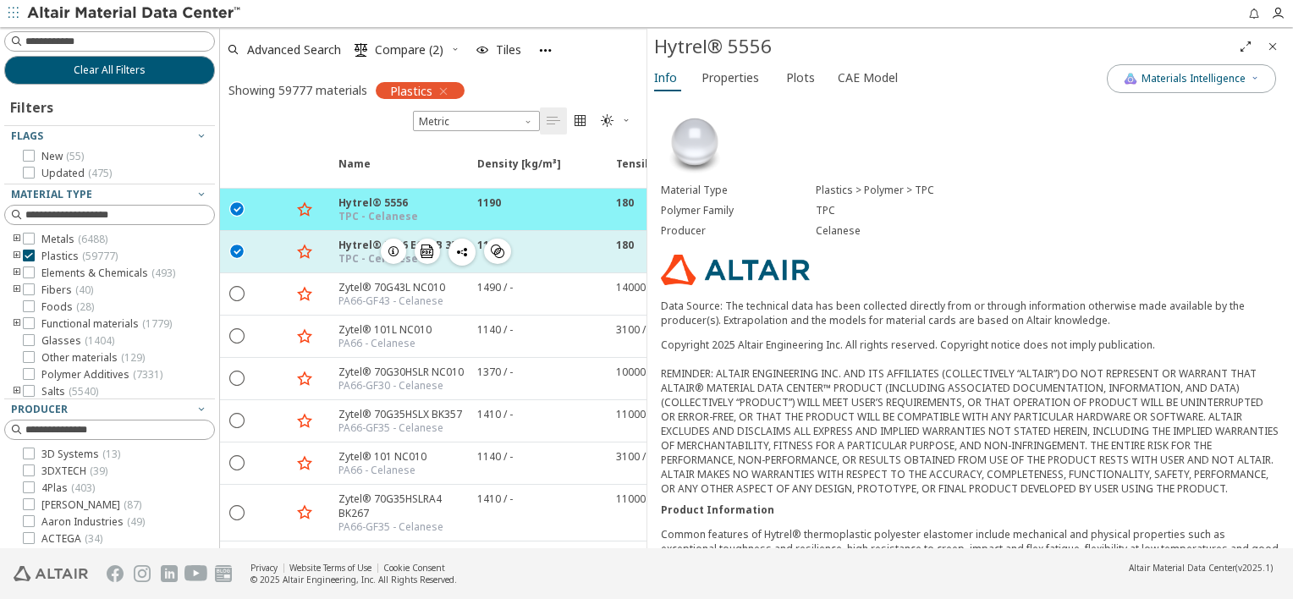
click at [388, 251] on icon "button" at bounding box center [394, 252] width 14 height 14
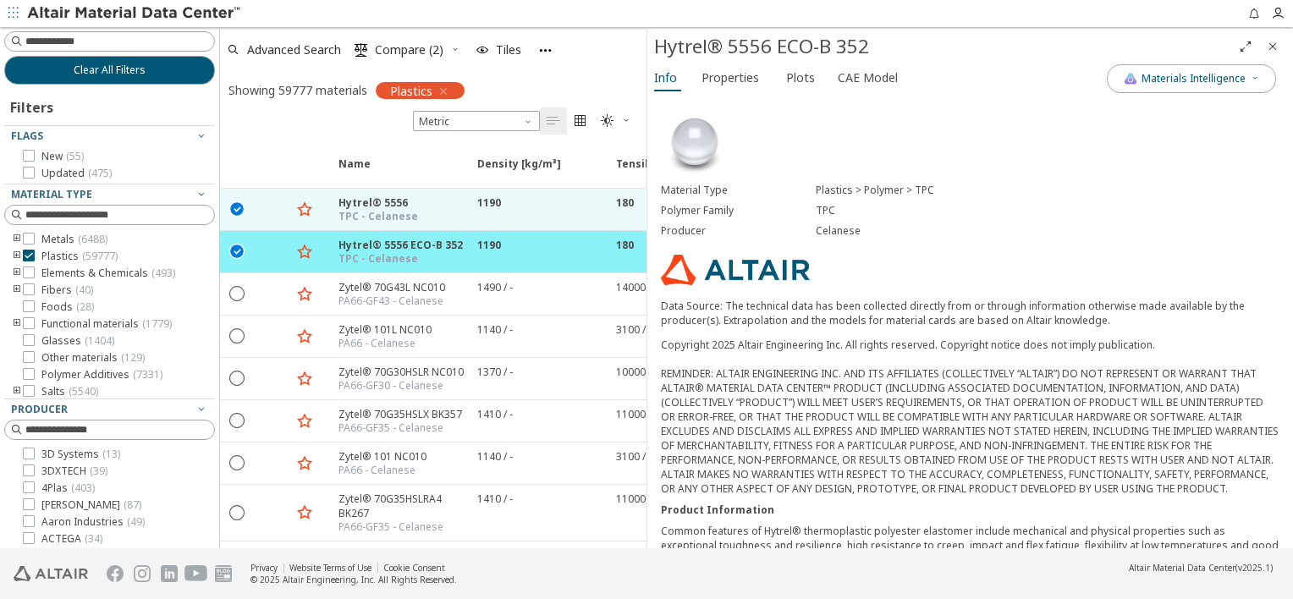
click at [1243, 42] on icon "Full Screen" at bounding box center [1246, 47] width 14 height 14
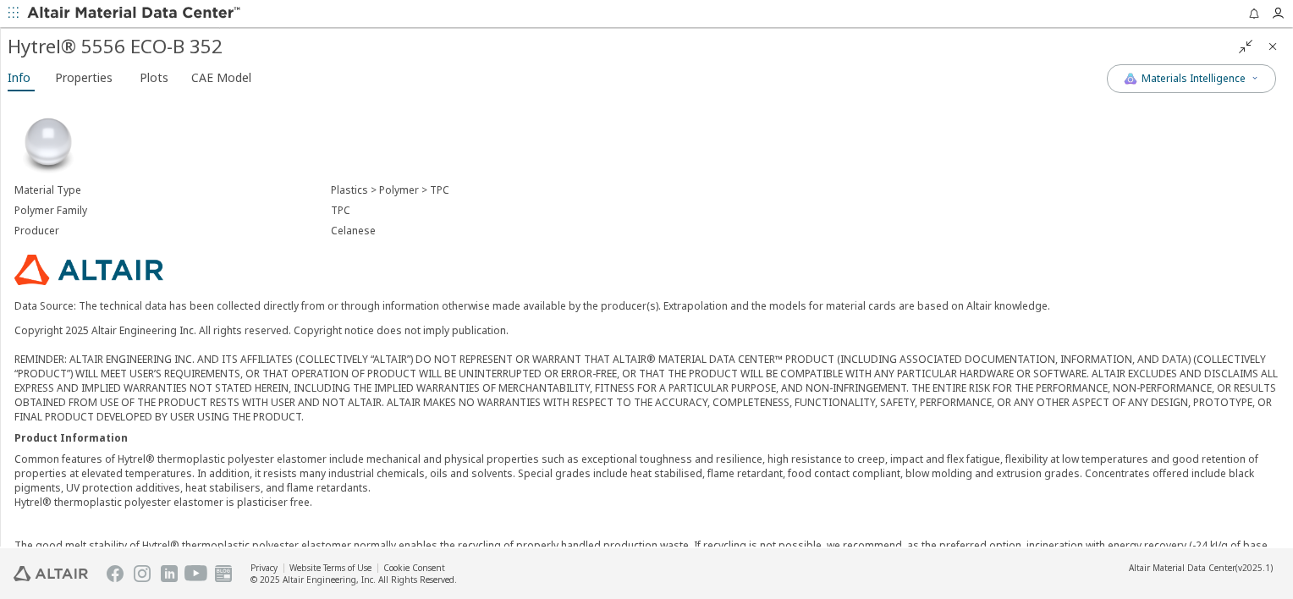
click at [1243, 42] on icon "" at bounding box center [1246, 47] width 14 height 14
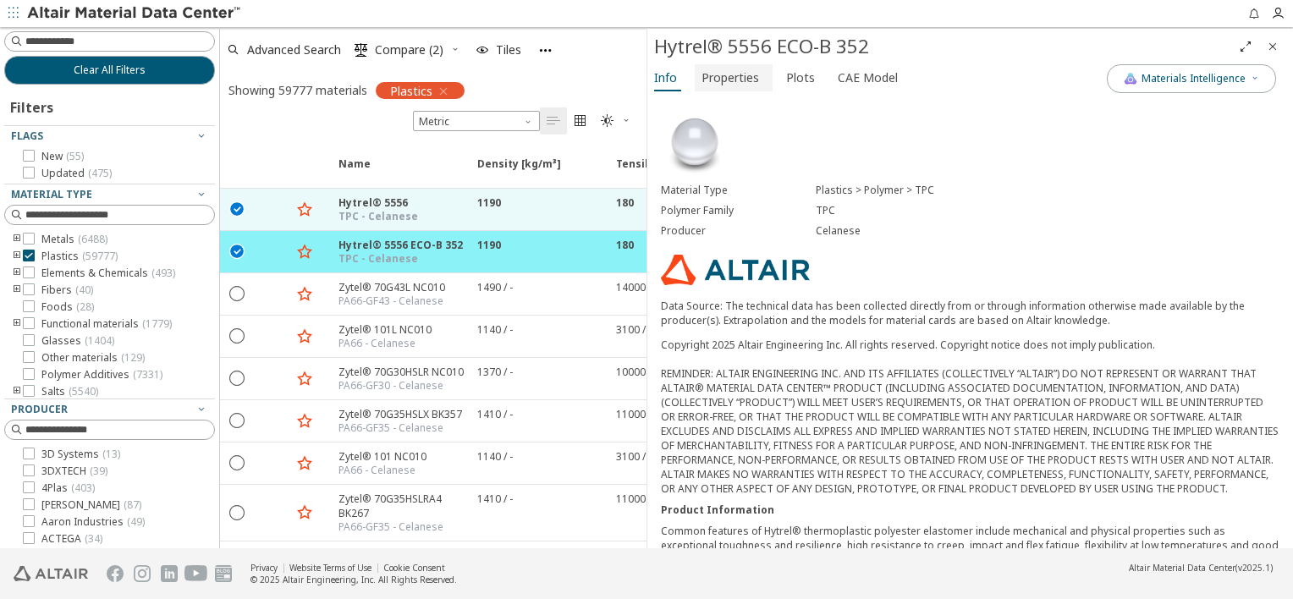
click at [725, 80] on span "Properties" at bounding box center [731, 77] width 58 height 27
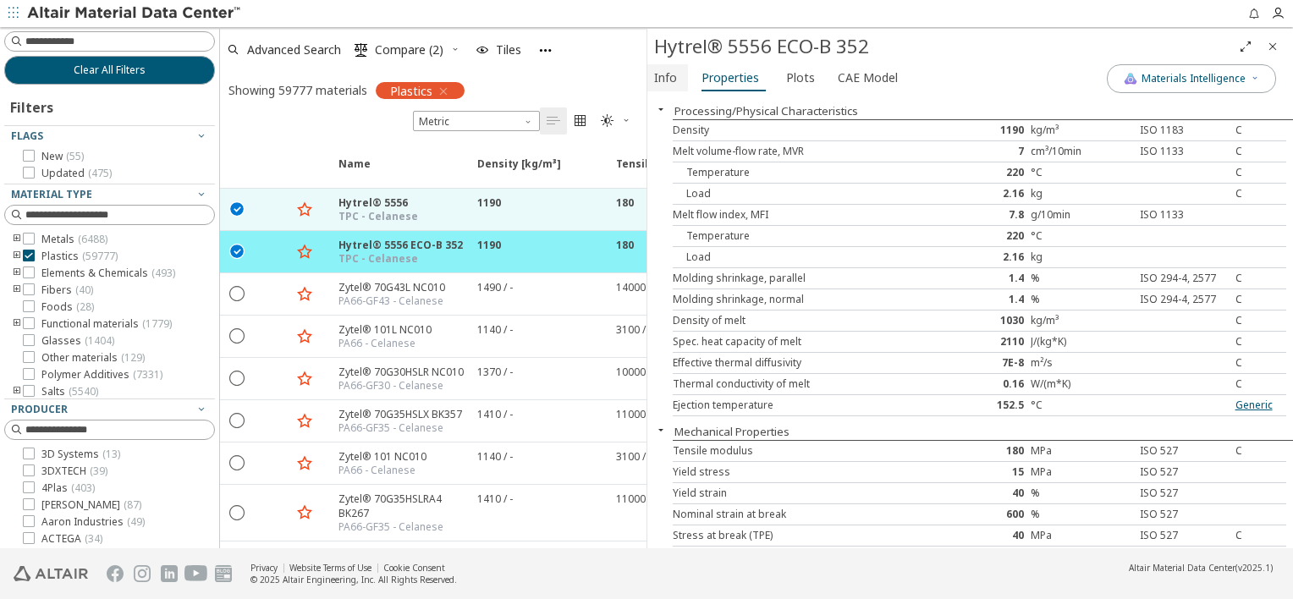
click at [671, 76] on span "Info" at bounding box center [665, 77] width 23 height 27
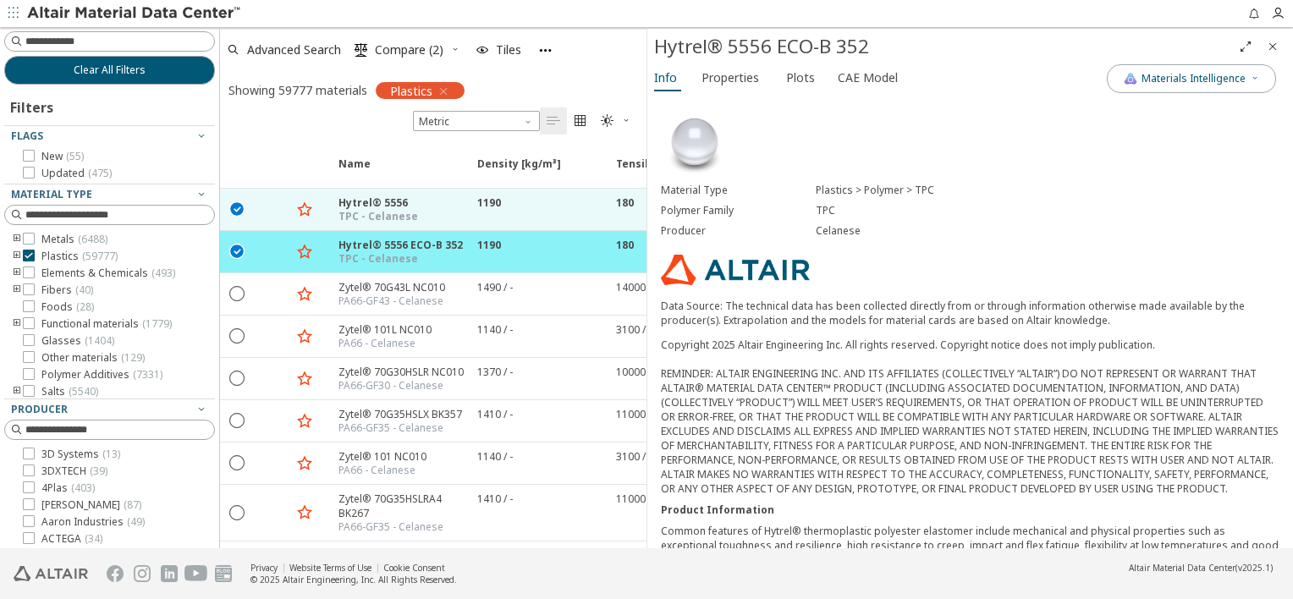
click at [453, 48] on icon "button" at bounding box center [455, 49] width 10 height 10
click at [598, 68] on div "Advanced Search  Compare (2) Tiles" at bounding box center [426, 49] width 413 height 37
click at [422, 52] on span "Compare (2)" at bounding box center [409, 50] width 69 height 12
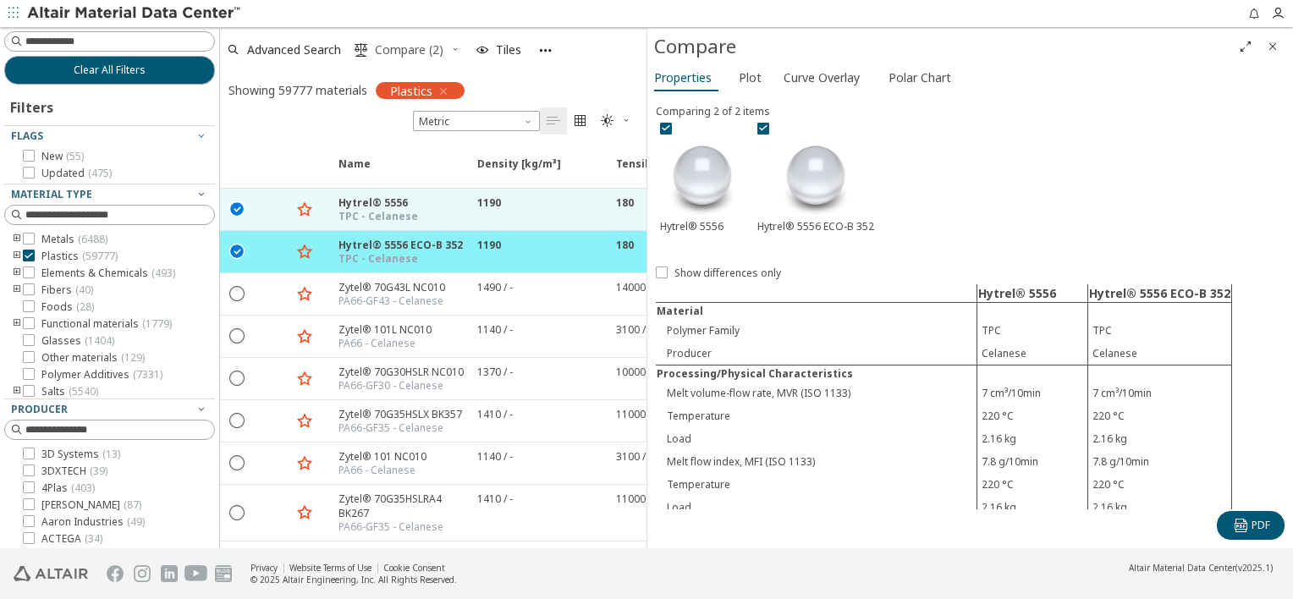
click at [449, 45] on button " Compare (2)" at bounding box center [399, 49] width 102 height 37
click at [430, 47] on span "Compare (2)" at bounding box center [409, 50] width 69 height 12
click at [451, 47] on icon "button" at bounding box center [455, 49] width 10 height 10
click at [425, 78] on span "Clear Selections" at bounding box center [433, 82] width 117 height 27
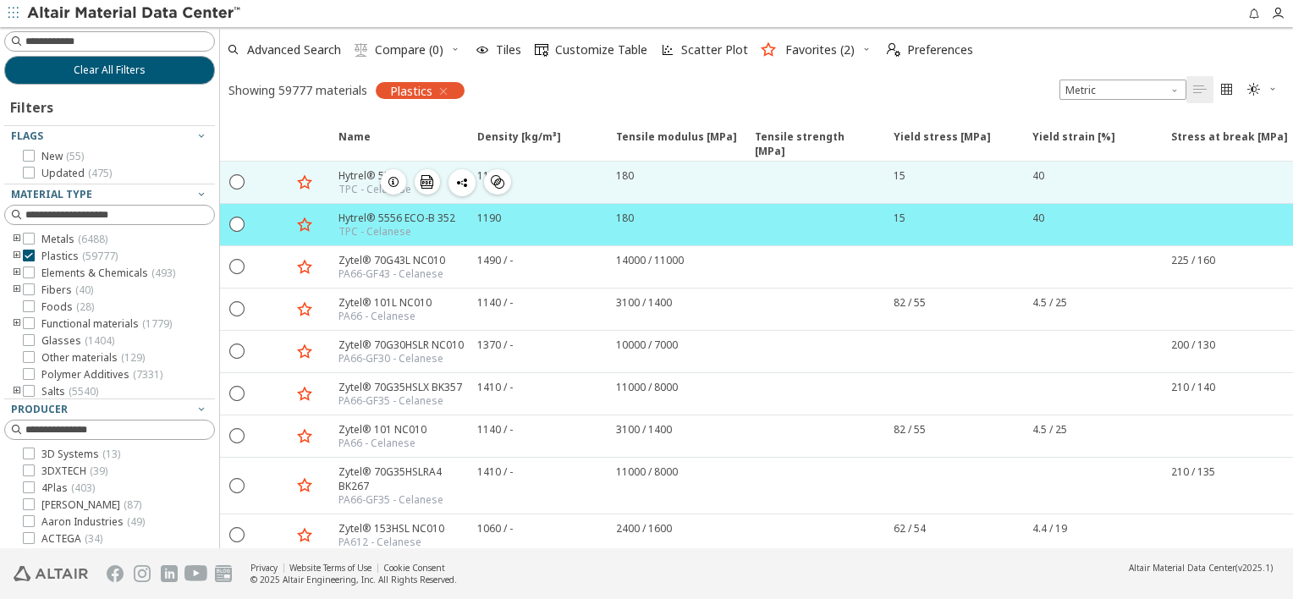
click at [391, 179] on icon "button" at bounding box center [394, 182] width 14 height 14
